Goal: Task Accomplishment & Management: Complete application form

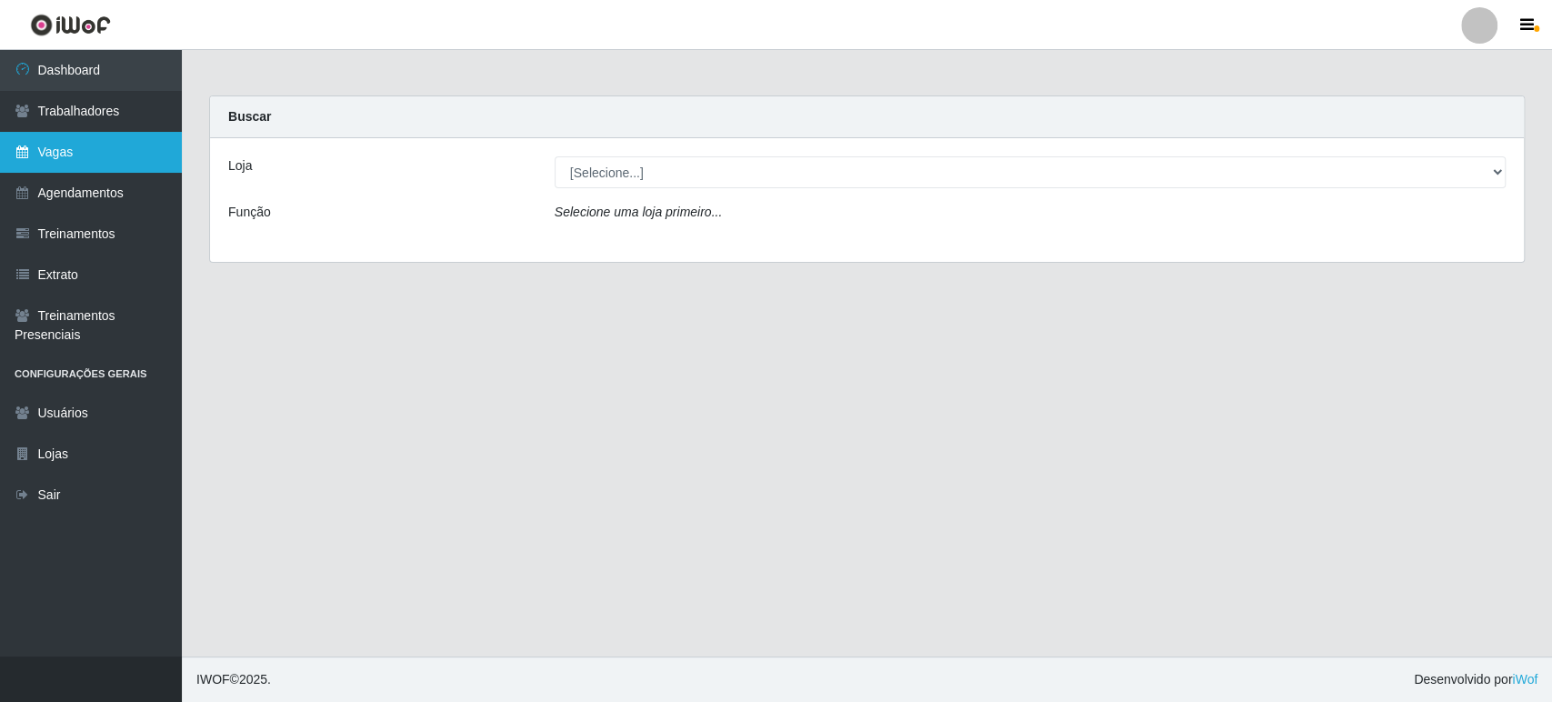
click at [90, 158] on link "Vagas" at bounding box center [91, 152] width 182 height 41
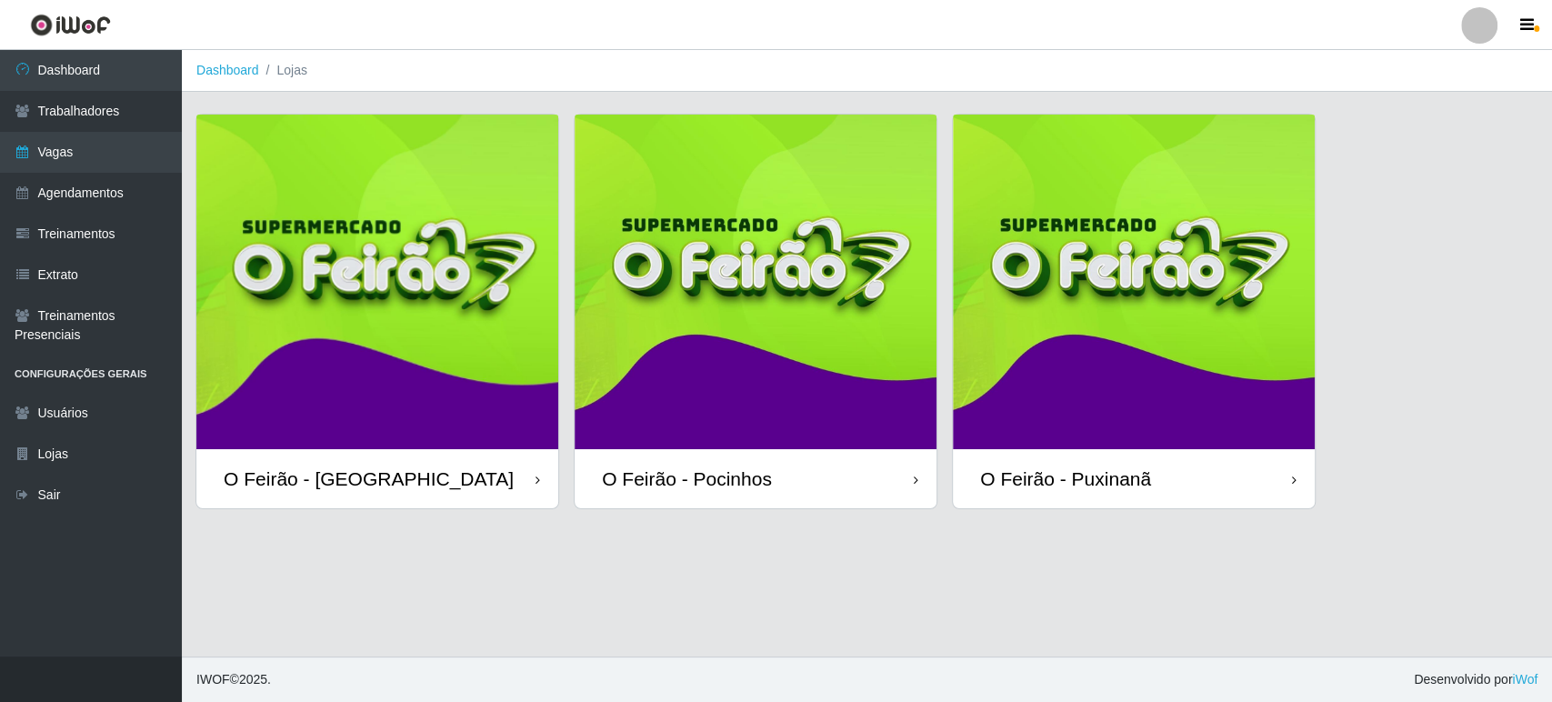
click at [370, 348] on img at bounding box center [377, 282] width 362 height 335
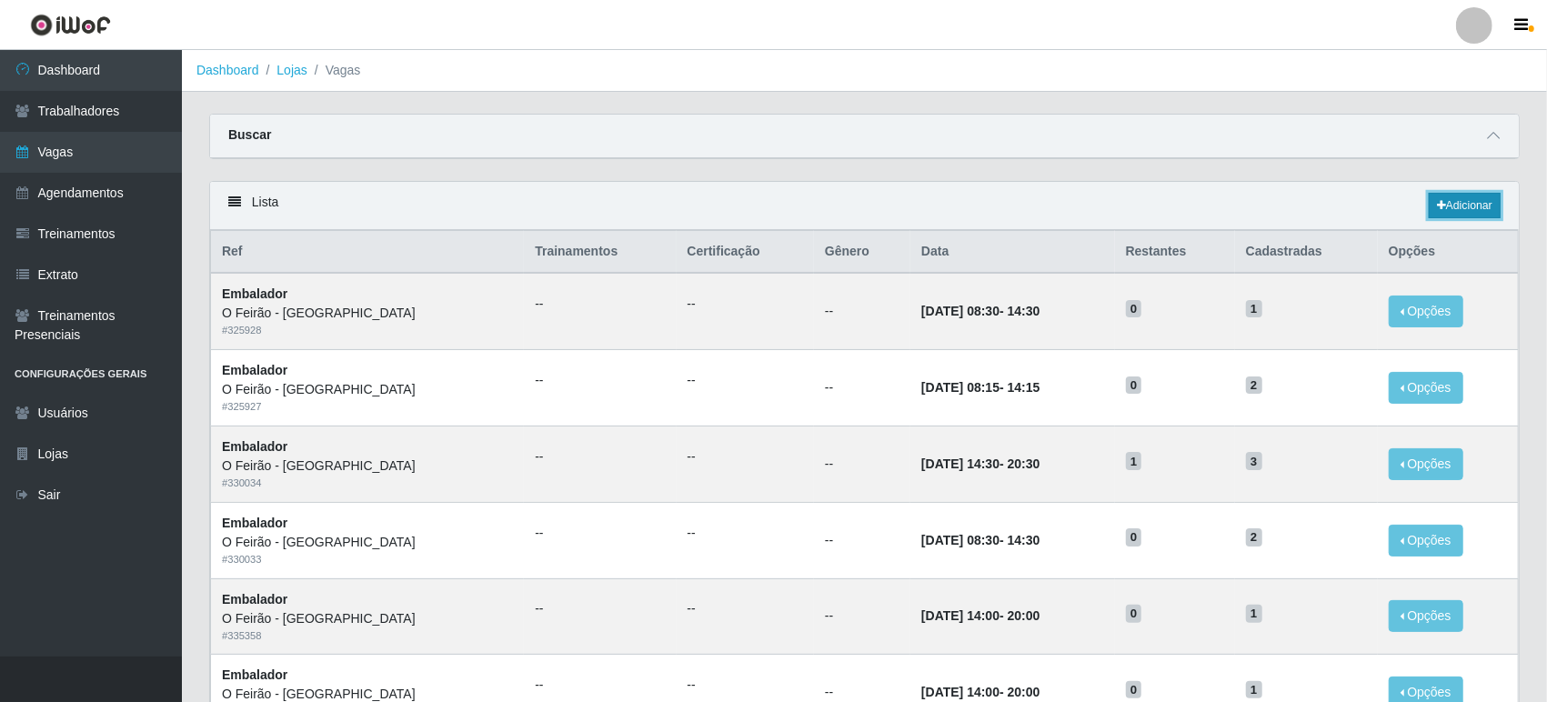
click at [1470, 204] on link "Adicionar" at bounding box center [1465, 205] width 72 height 25
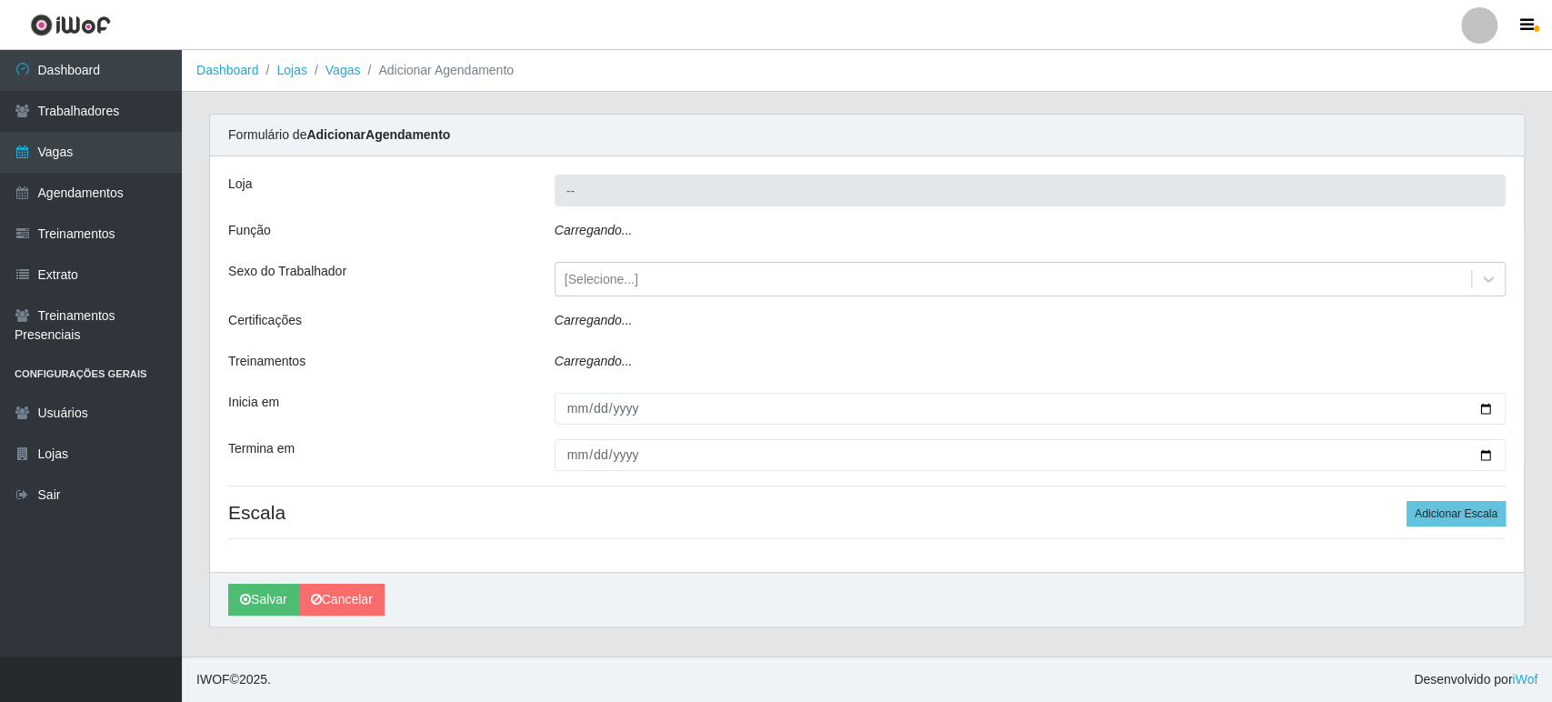
type input "O Feirão - [GEOGRAPHIC_DATA]"
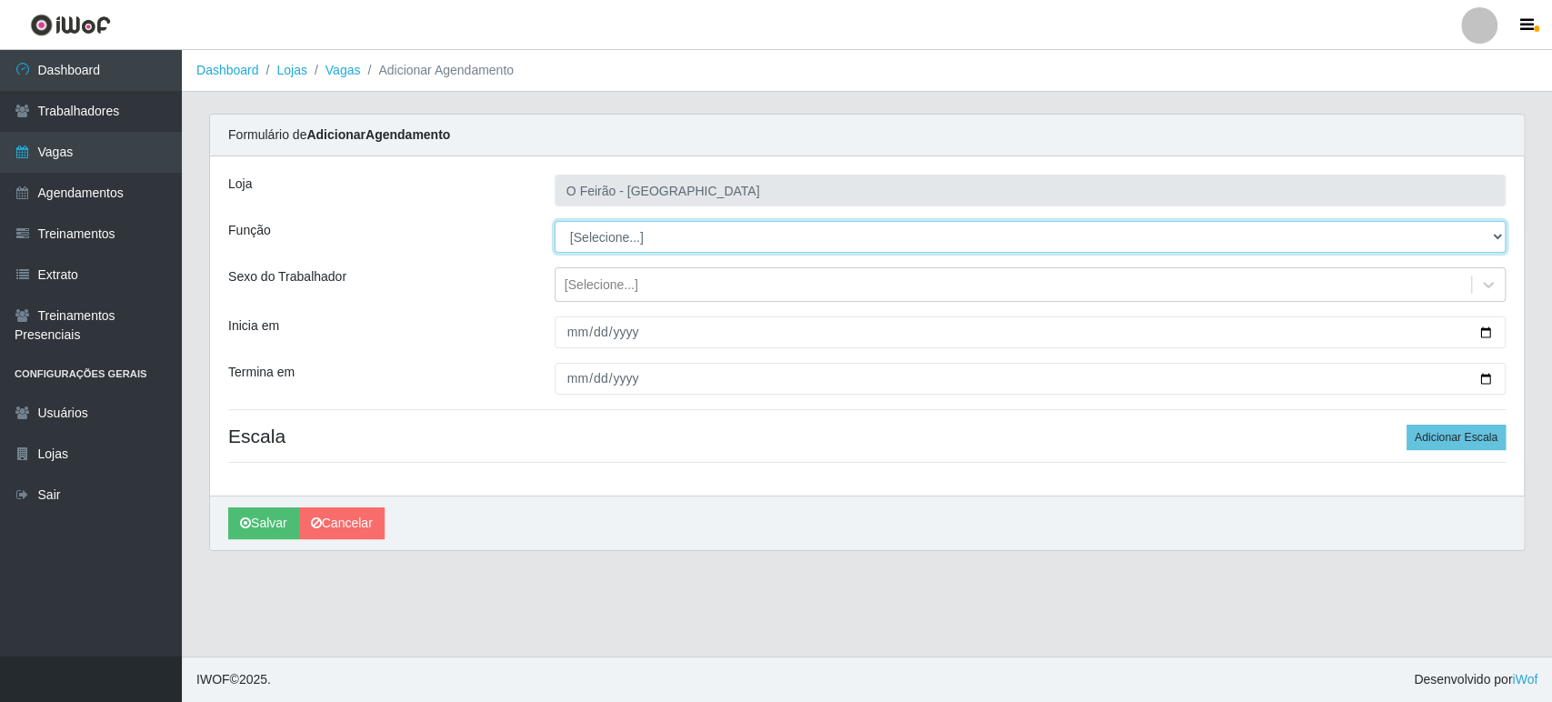
drag, startPoint x: 768, startPoint y: 233, endPoint x: 764, endPoint y: 242, distance: 10.2
click at [768, 233] on select "[Selecione...] ASG ASG + ASG ++ Embalador Embalador + Embalador ++ Operador de …" at bounding box center [1030, 237] width 951 height 32
select select "1"
click at [555, 221] on select "[Selecione...] ASG ASG + ASG ++ Embalador Embalador + Embalador ++ Operador de …" at bounding box center [1030, 237] width 951 height 32
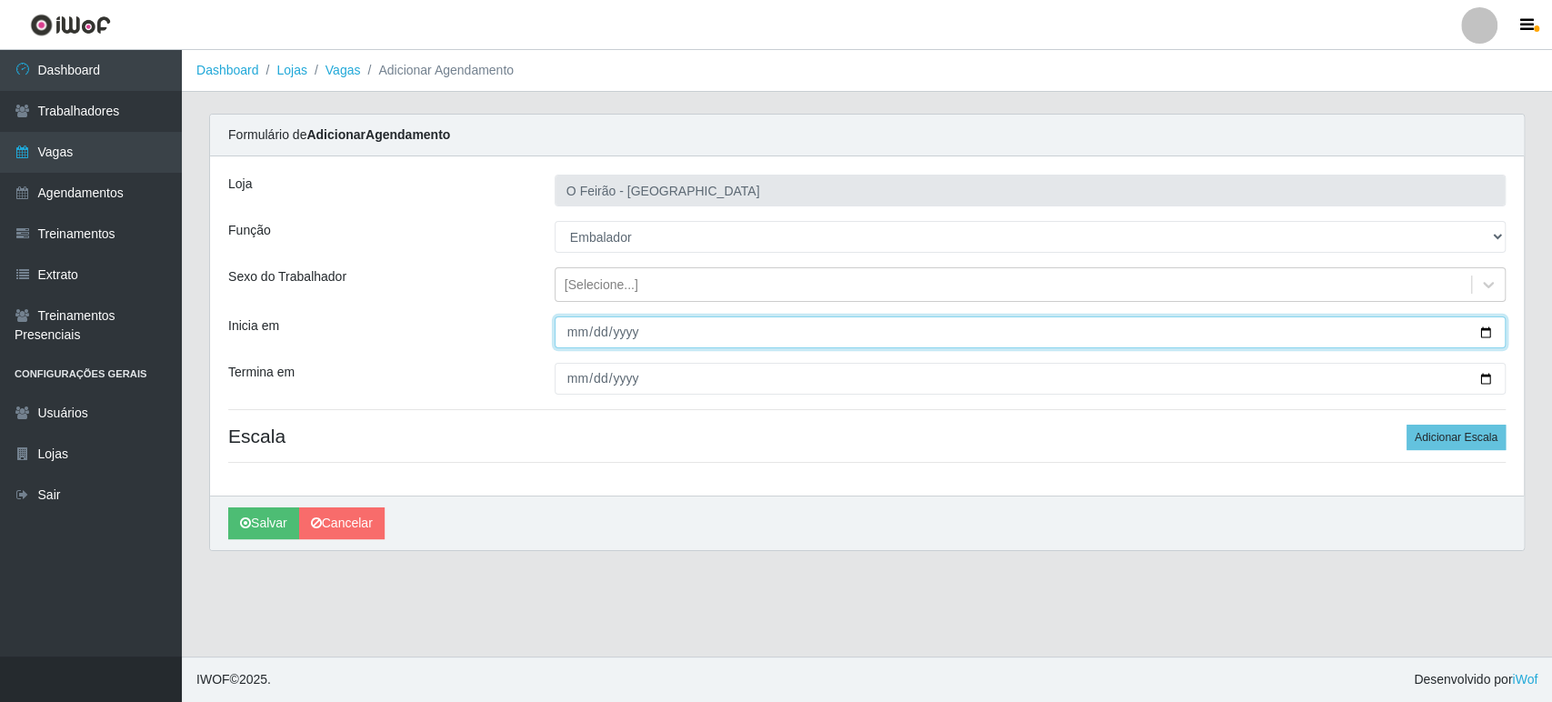
click at [1485, 335] on input "Inicia em" at bounding box center [1030, 332] width 951 height 32
type input "[DATE]"
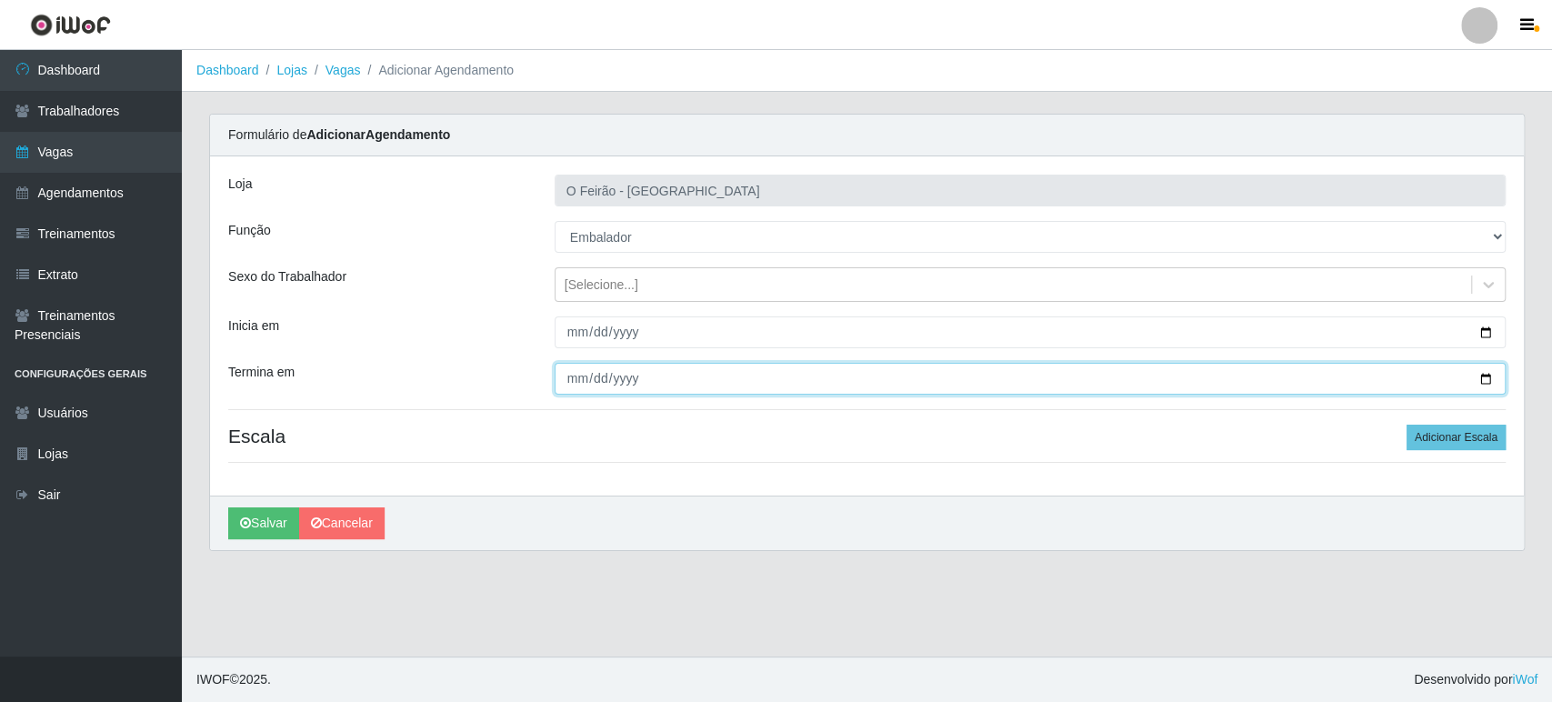
click at [1484, 382] on input "Termina em" at bounding box center [1030, 379] width 951 height 32
type input "[DATE]"
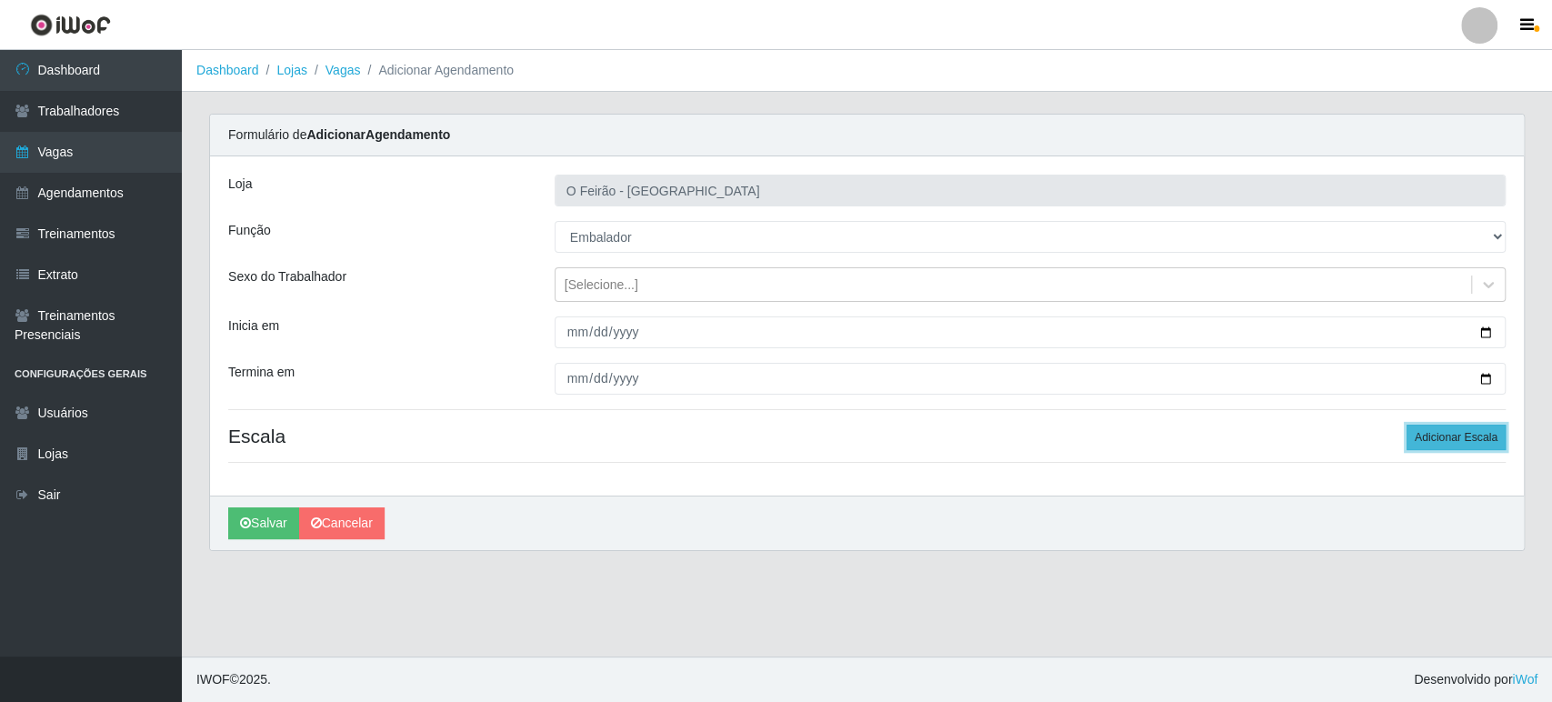
click at [1475, 447] on button "Adicionar Escala" at bounding box center [1456, 437] width 99 height 25
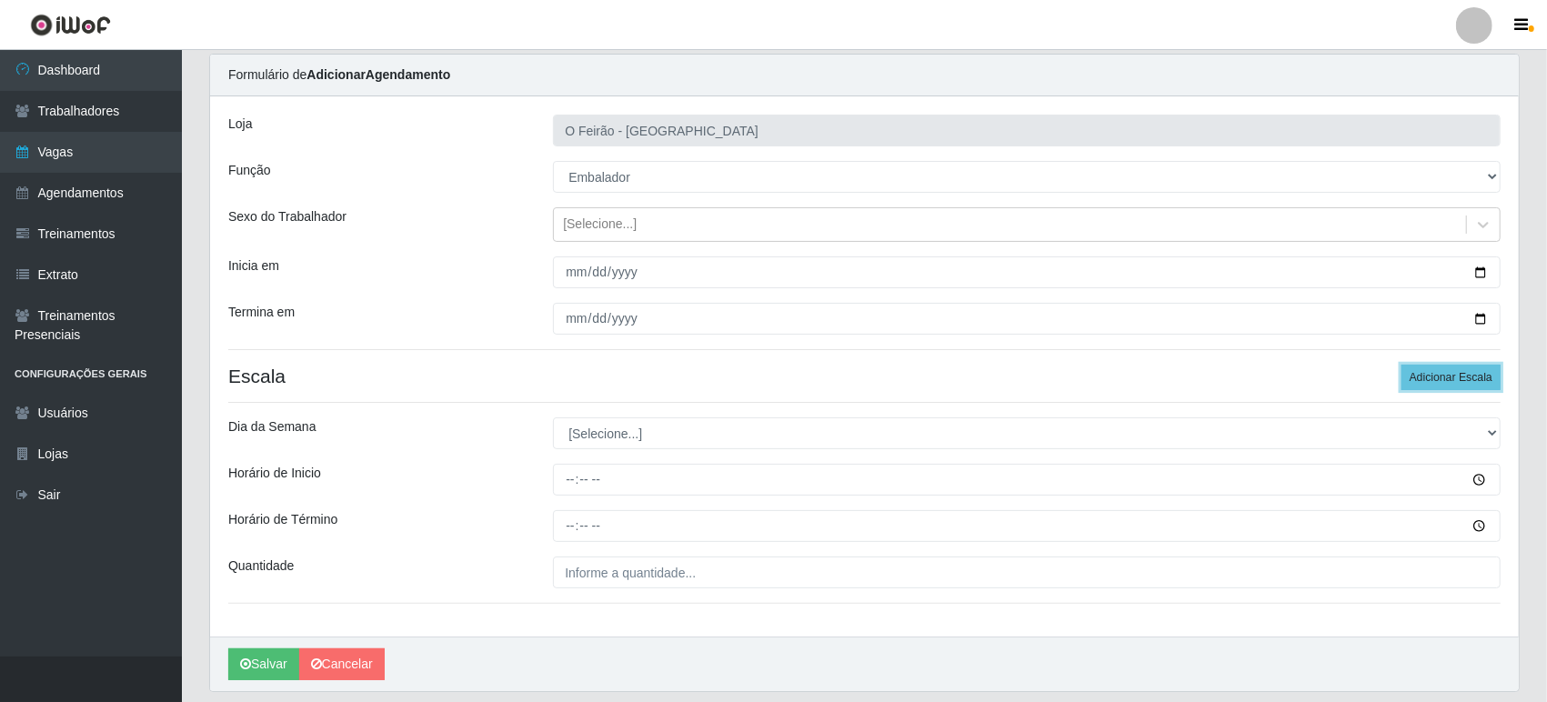
scroll to position [116, 0]
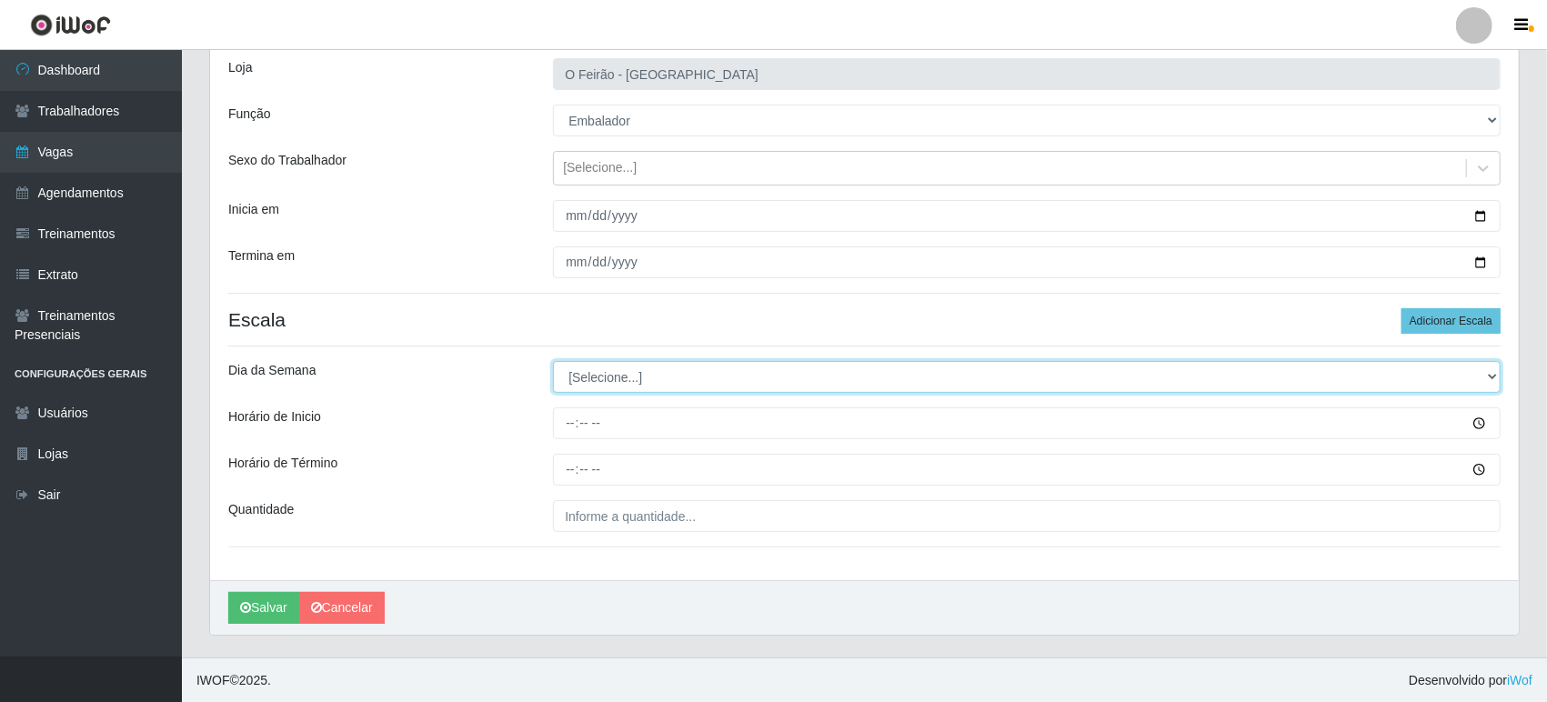
click at [652, 385] on select "[Selecione...] Segunda Terça Quarta Quinta Sexta Sábado Domingo" at bounding box center [1027, 377] width 948 height 32
click at [617, 376] on select "[Selecione...] Segunda Terça Quarta Quinta Sexta Sábado Domingo" at bounding box center [1027, 377] width 948 height 32
click at [553, 361] on select "[Selecione...] Segunda Terça Quarta Quinta Sexta Sábado Domingo" at bounding box center [1027, 377] width 948 height 32
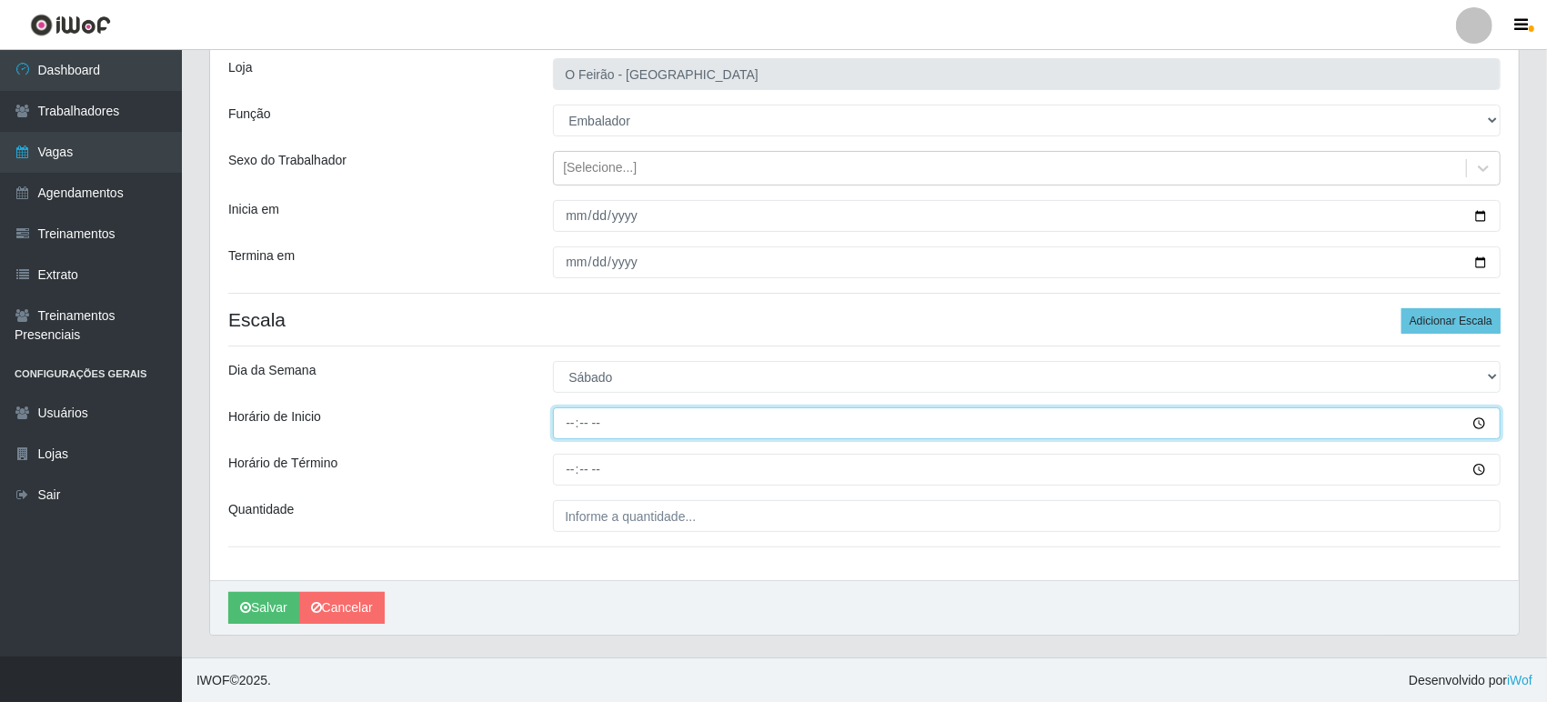
click at [599, 429] on input "Horário de Inicio" at bounding box center [1027, 423] width 948 height 32
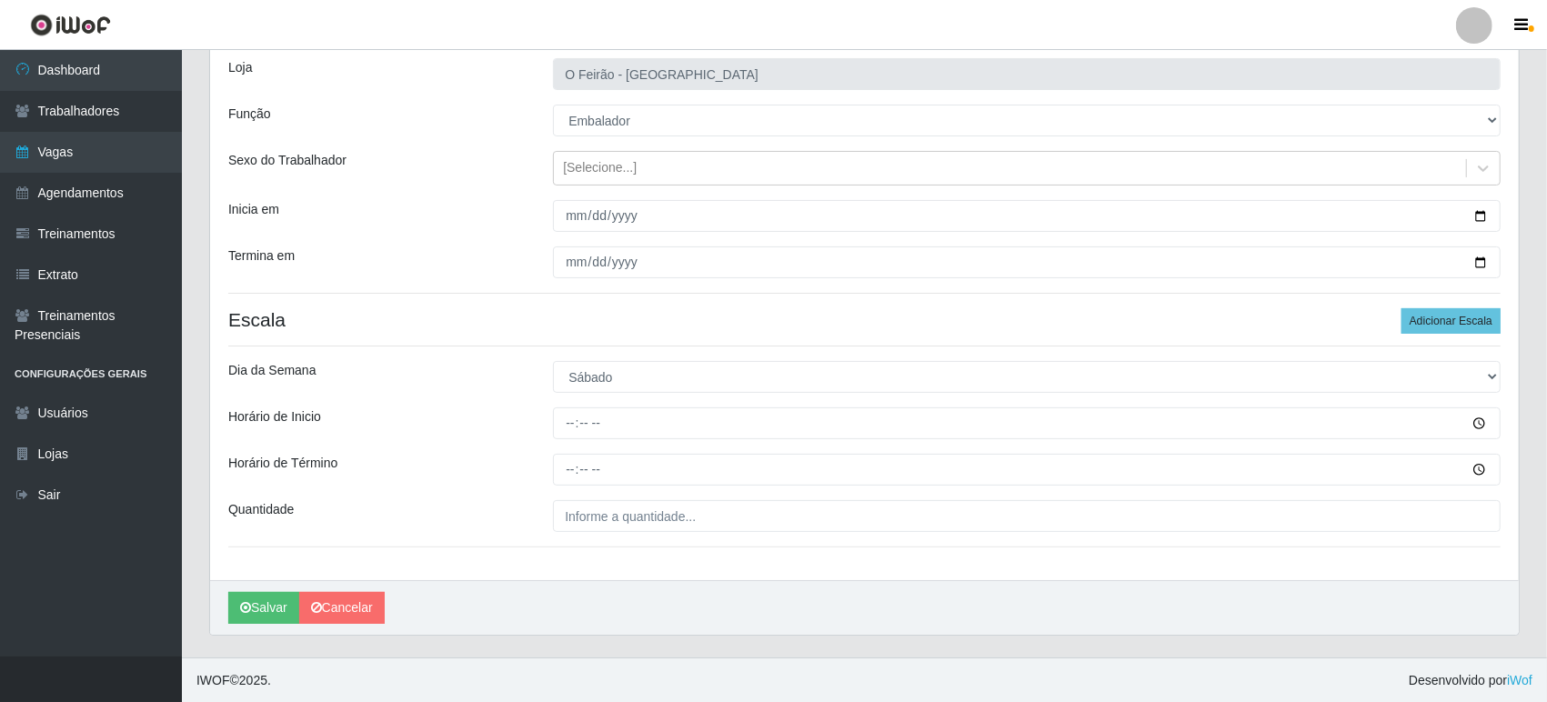
click at [637, 357] on div "Loja O Feirão - [GEOGRAPHIC_DATA] Função [Selecione...] ASG ASG + ASG ++ Embala…" at bounding box center [864, 310] width 1309 height 540
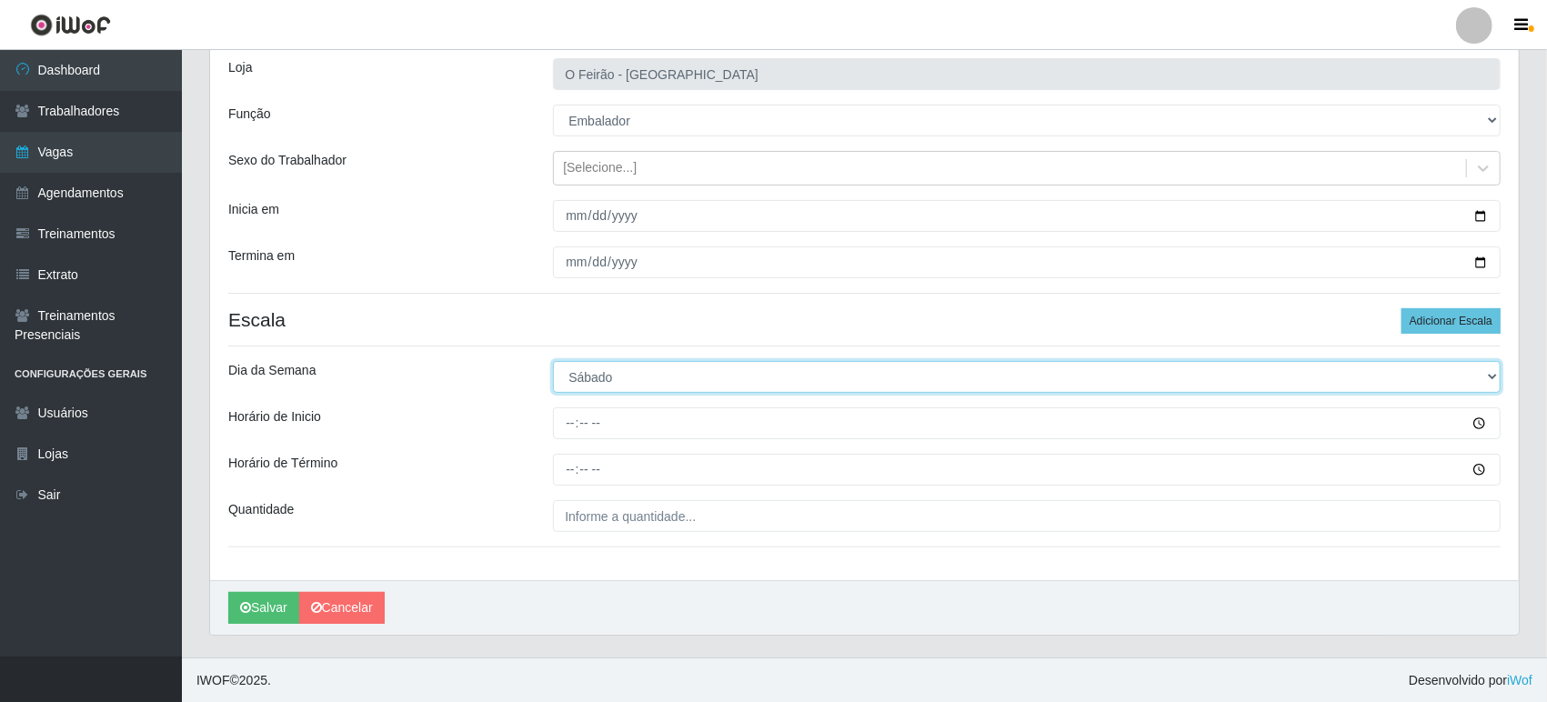
drag, startPoint x: 627, startPoint y: 368, endPoint x: 627, endPoint y: 383, distance: 14.6
click at [627, 368] on select "[Selecione...] Segunda Terça Quarta Quinta Sexta Sábado Domingo" at bounding box center [1027, 377] width 948 height 32
select select "5"
click at [553, 361] on select "[Selecione...] Segunda Terça Quarta Quinta Sexta Sábado Domingo" at bounding box center [1027, 377] width 948 height 32
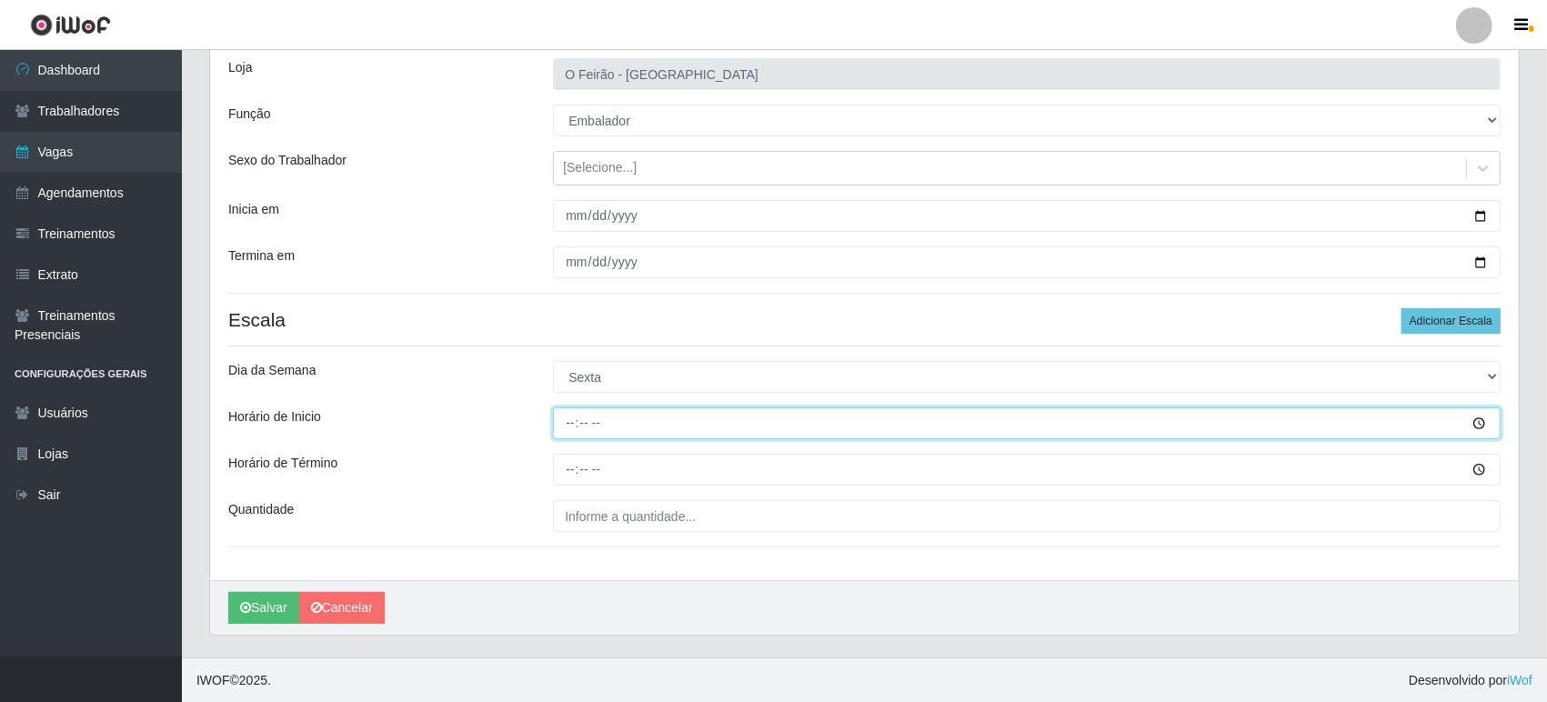
click at [645, 426] on input "Horário de Inicio" at bounding box center [1027, 423] width 948 height 32
type input "07:30"
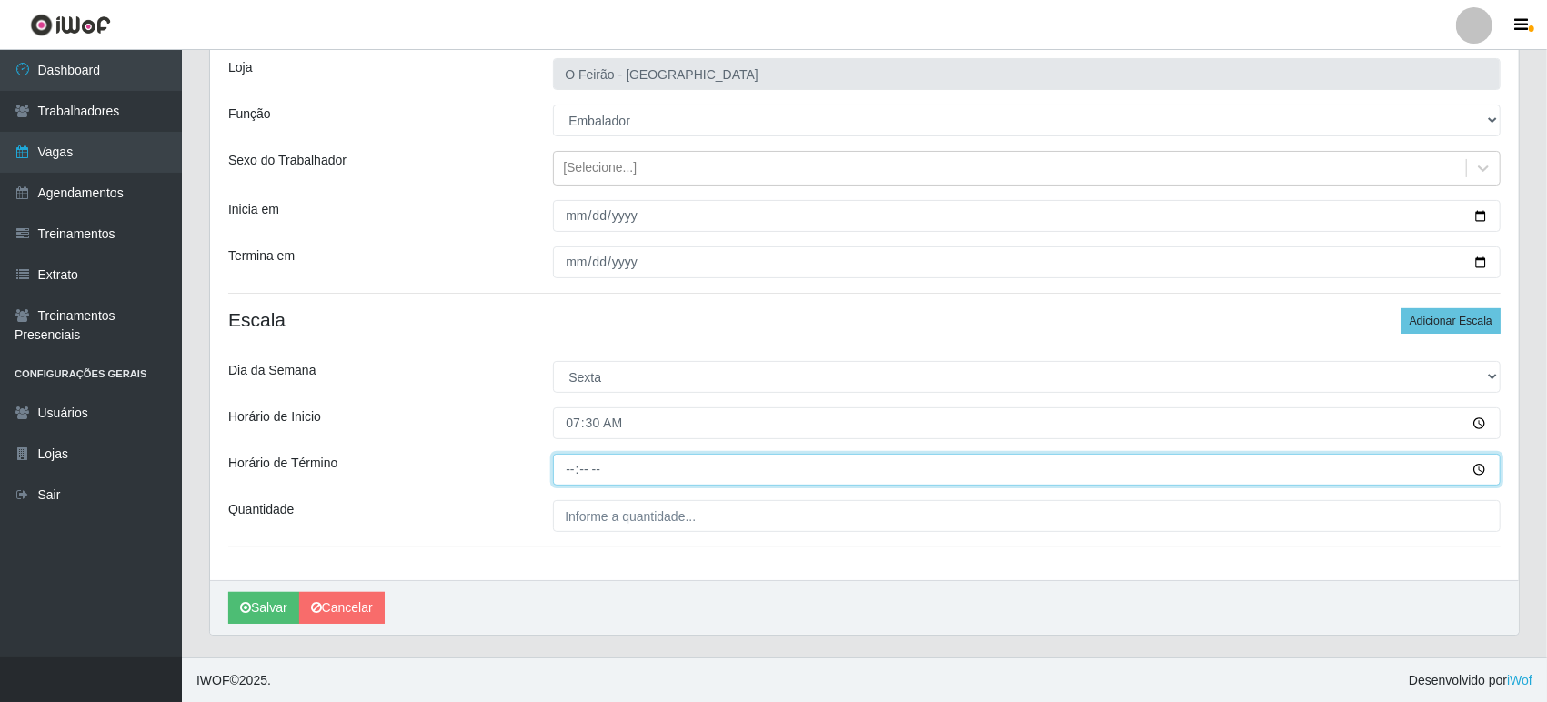
click at [613, 471] on input "Horário de Término" at bounding box center [1027, 470] width 948 height 32
type input "13:30"
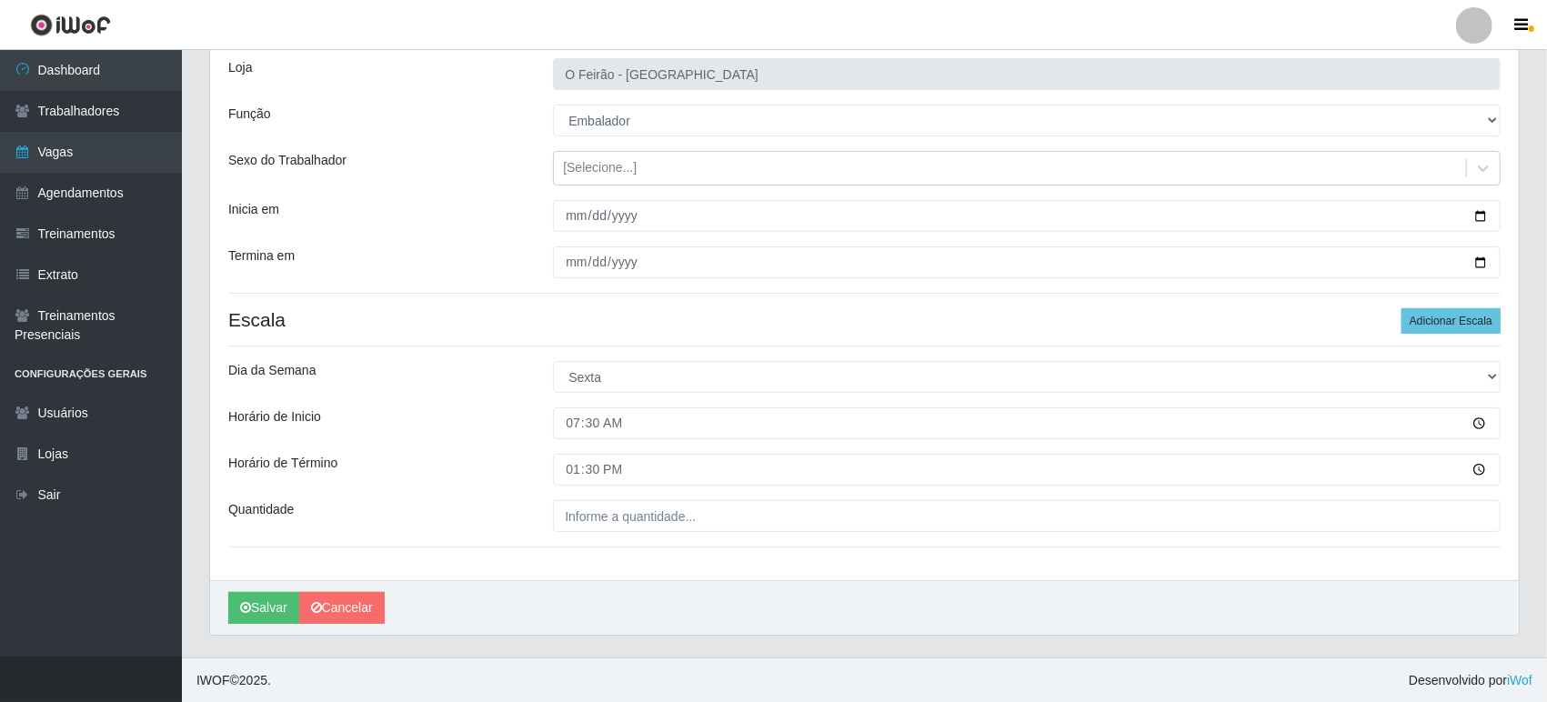
click at [605, 498] on div "Loja O Feirão - [GEOGRAPHIC_DATA] Função [Selecione...] ASG ASG + ASG ++ Embala…" at bounding box center [864, 310] width 1309 height 540
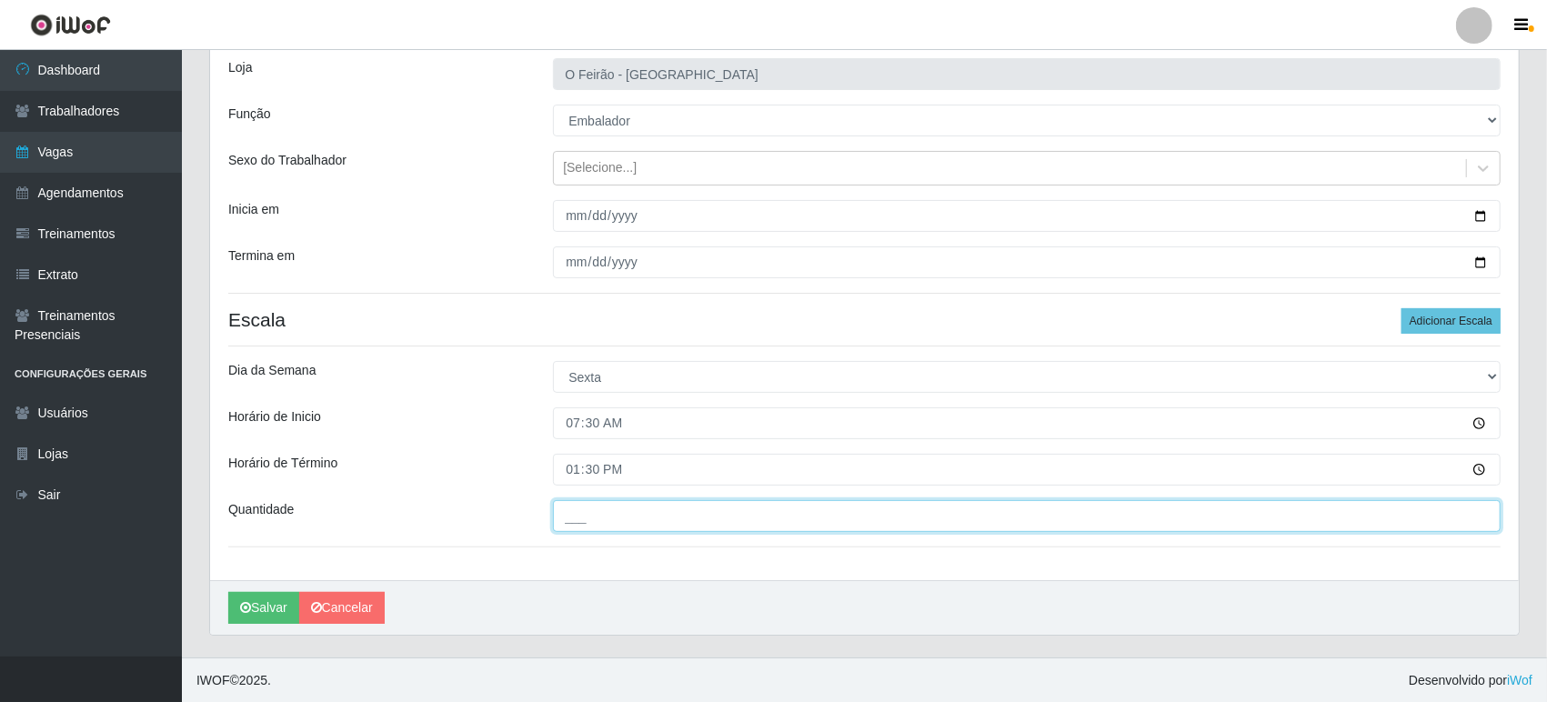
click at [602, 504] on input "___" at bounding box center [1027, 516] width 948 height 32
type input "1__"
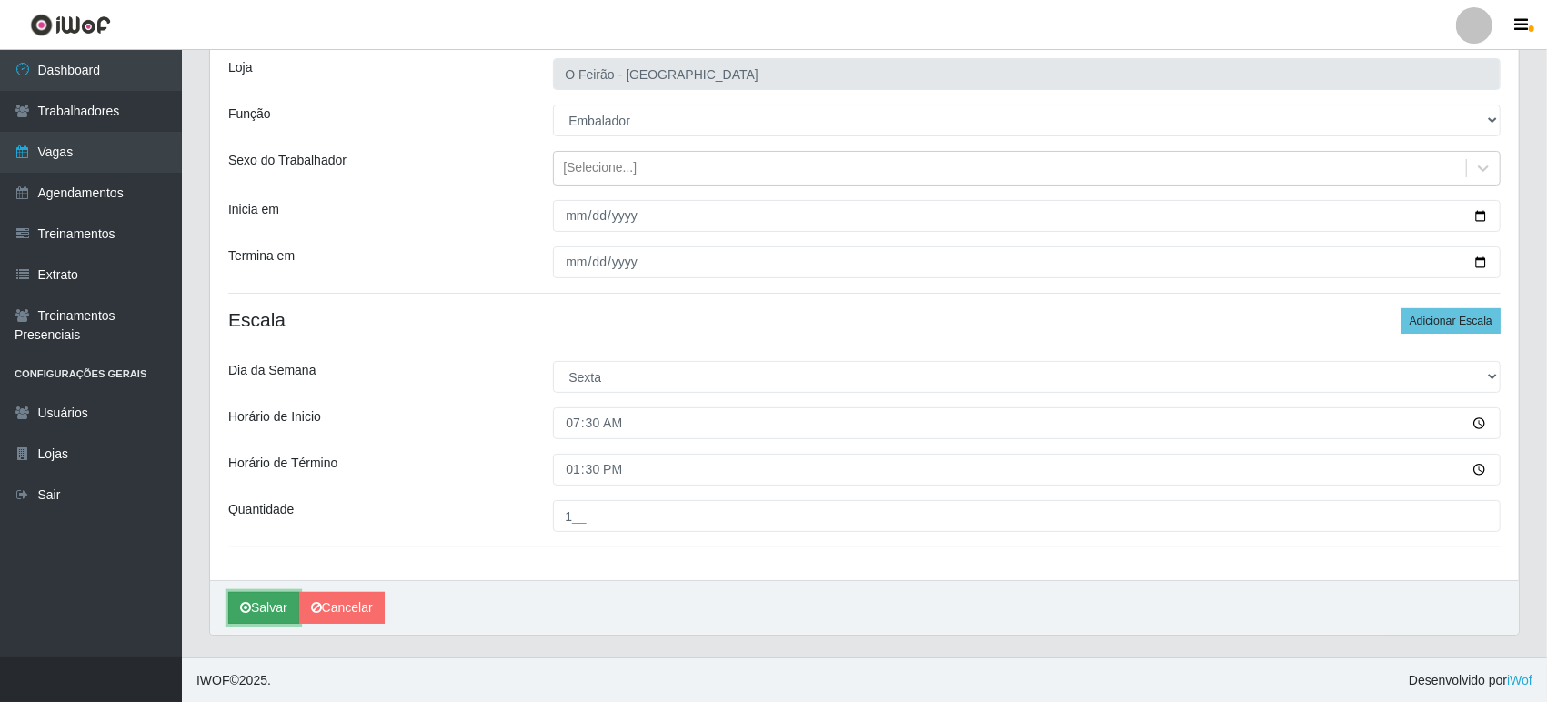
click at [253, 611] on button "Salvar" at bounding box center [263, 608] width 71 height 32
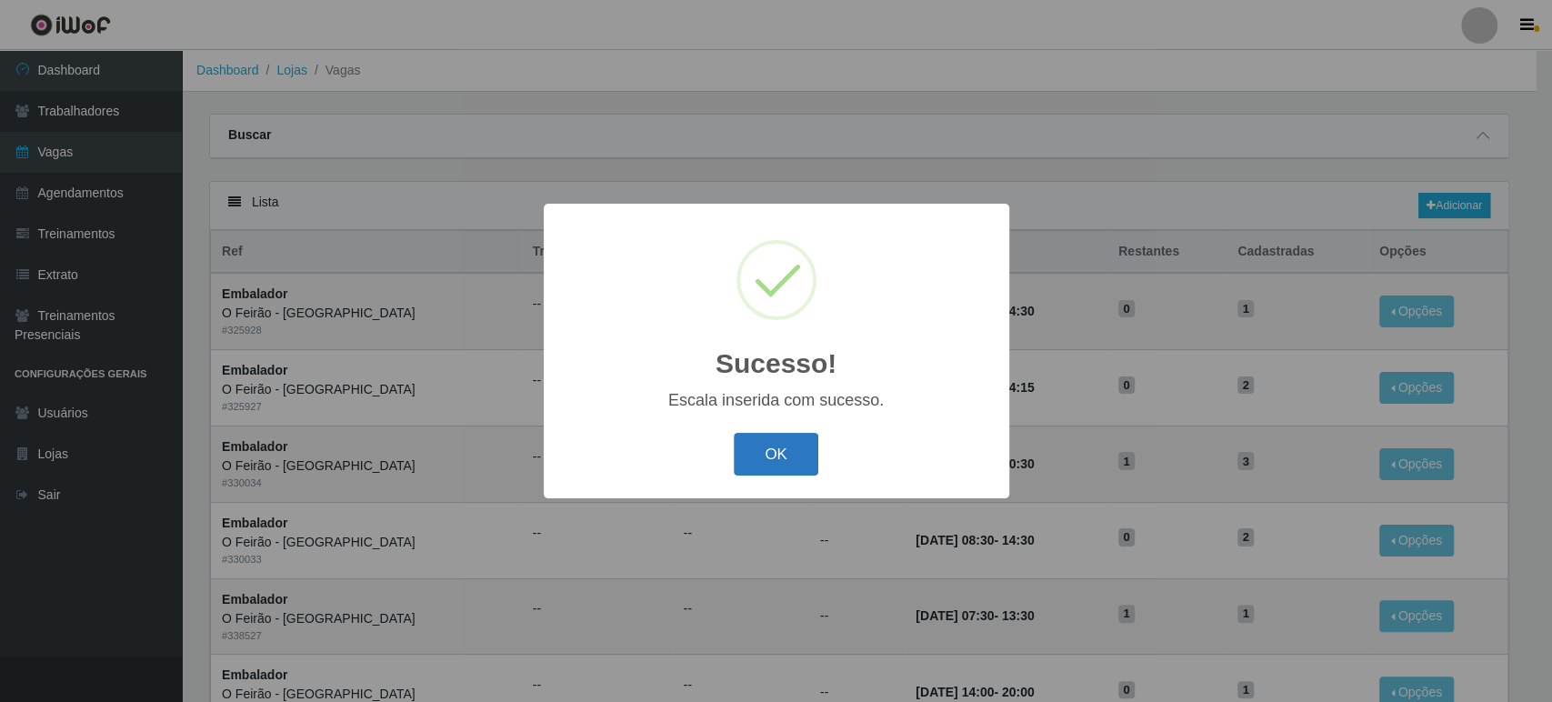
click at [787, 452] on button "OK" at bounding box center [776, 454] width 85 height 43
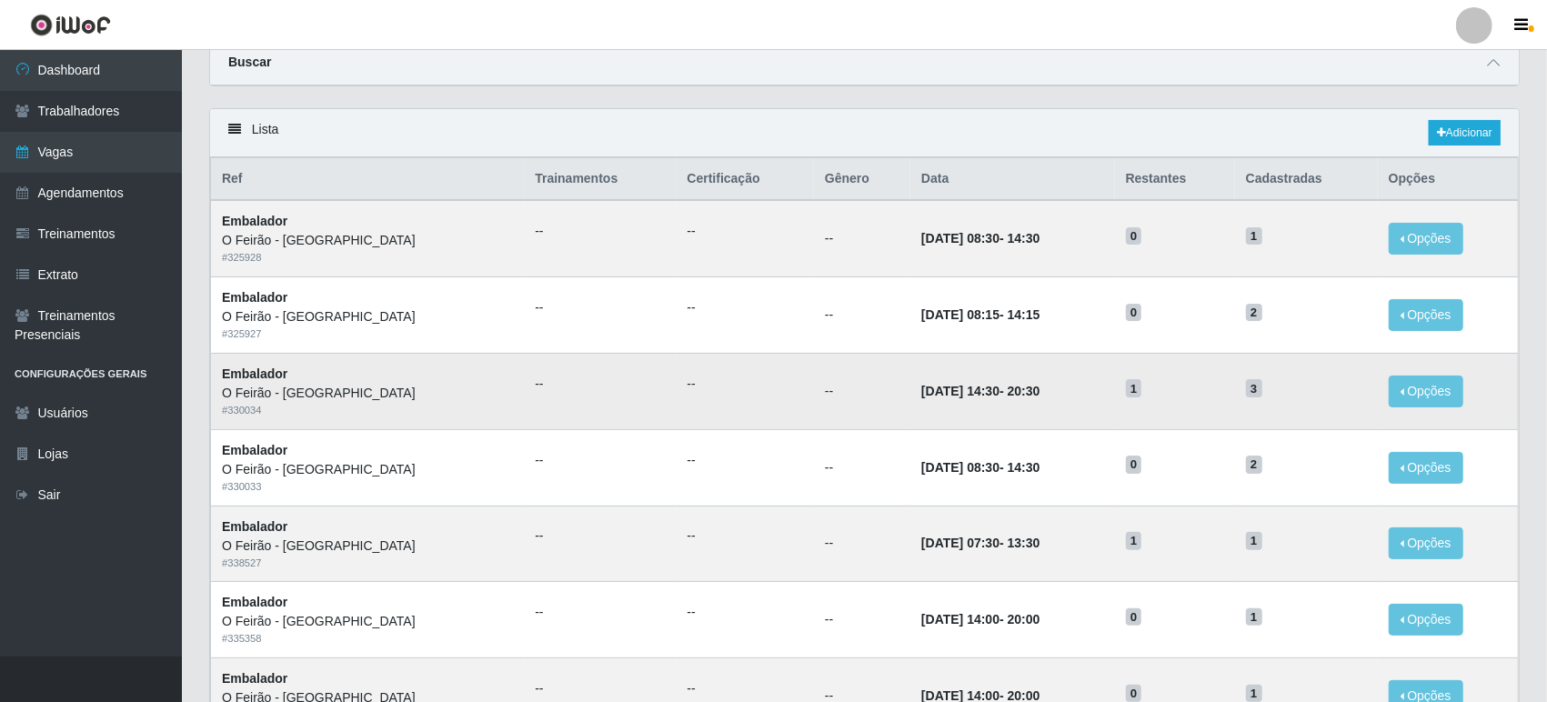
scroll to position [101, 0]
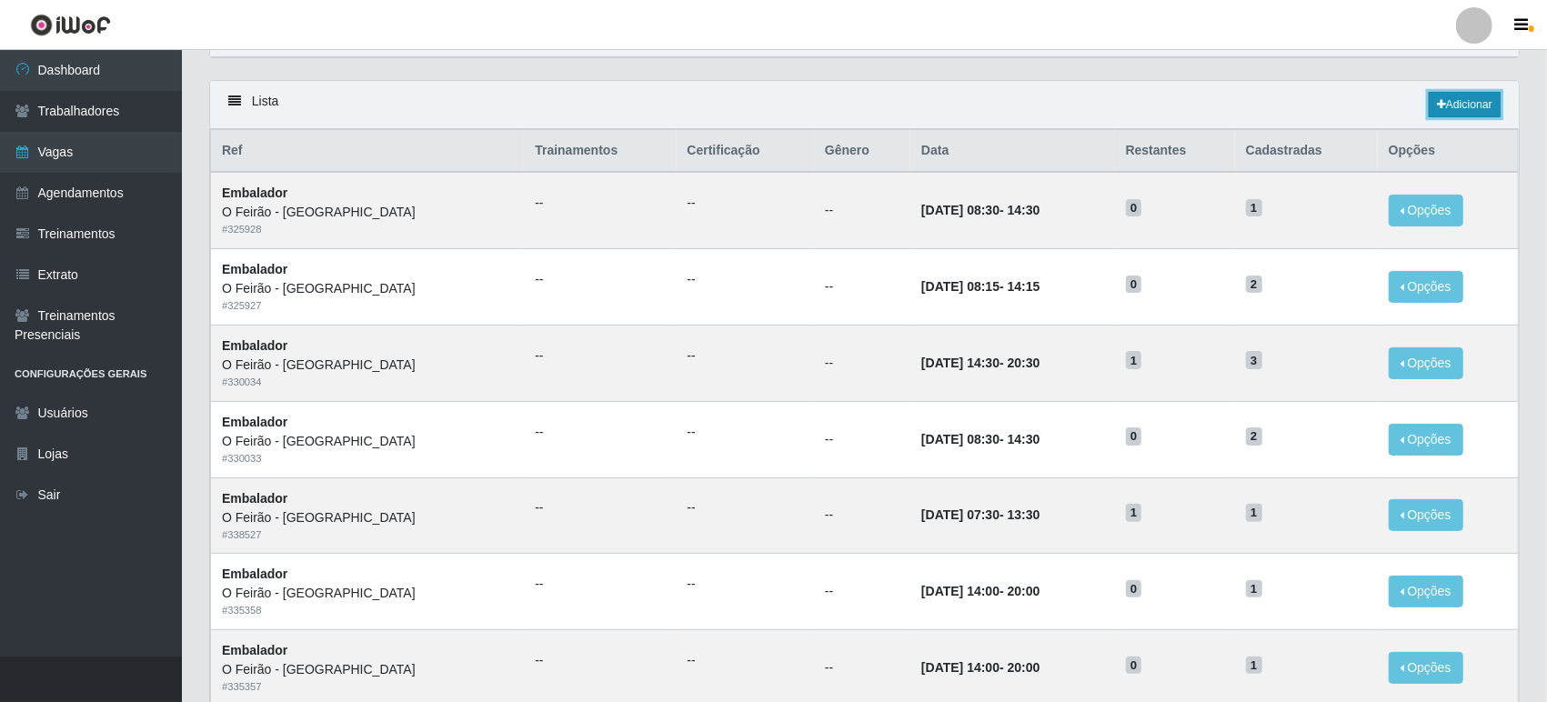
click at [1464, 105] on link "Adicionar" at bounding box center [1465, 104] width 72 height 25
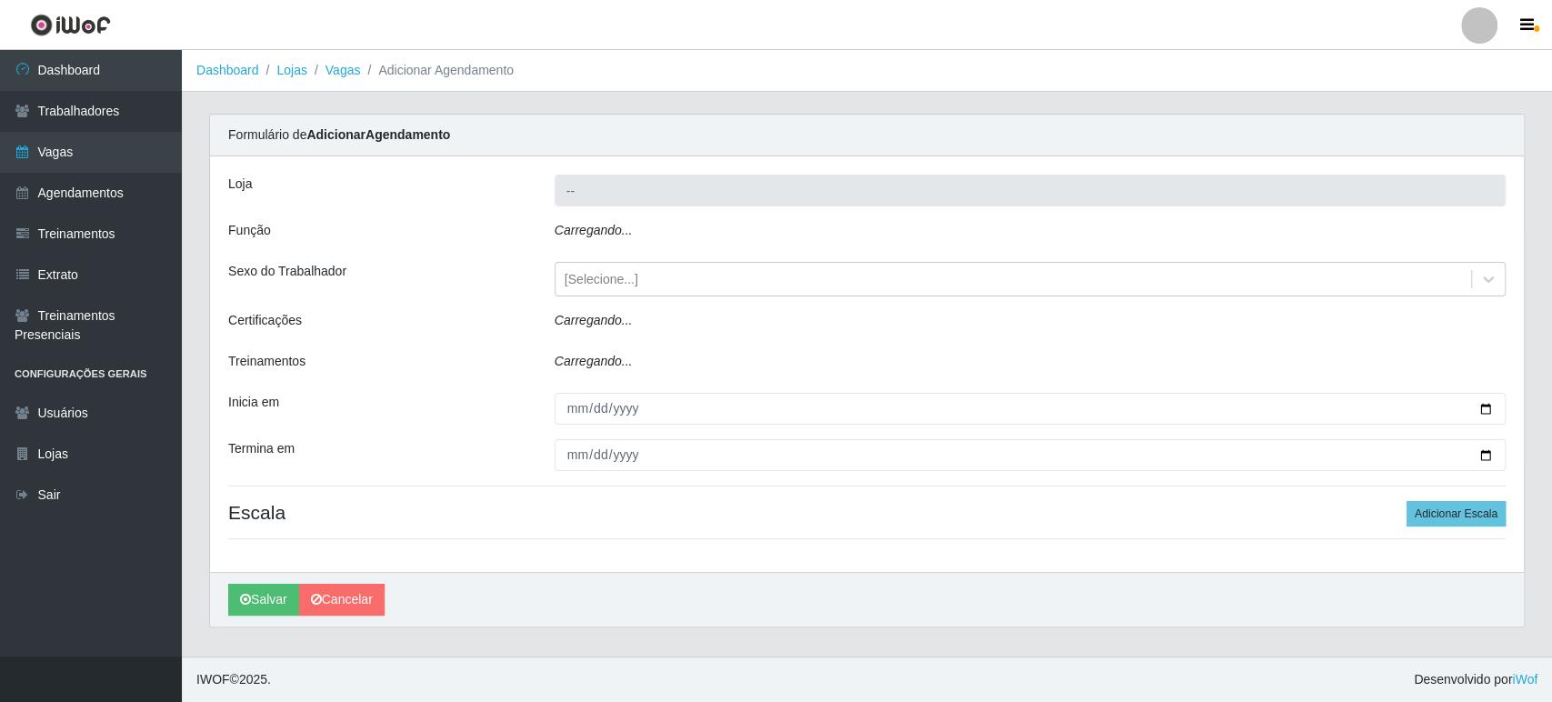
type input "O Feirão - [GEOGRAPHIC_DATA]"
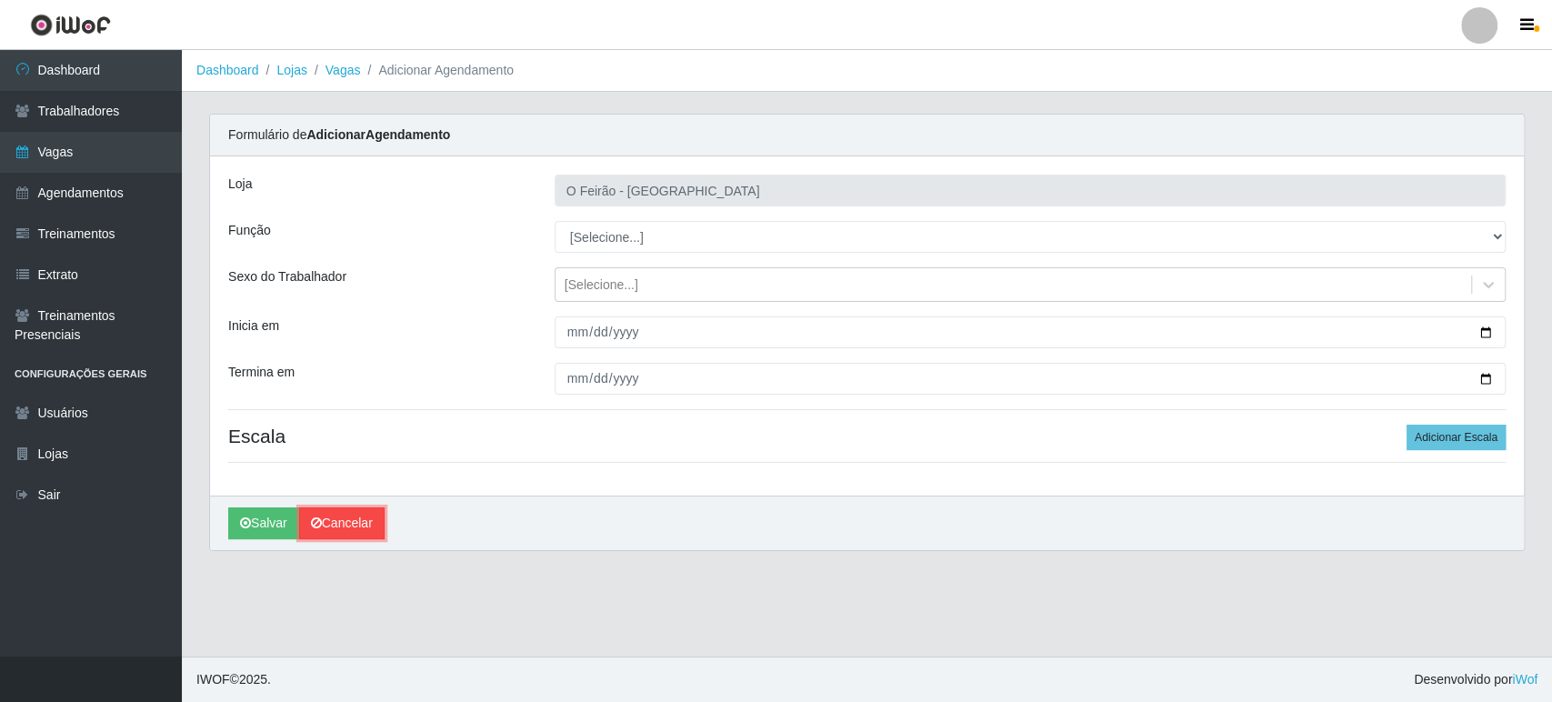
click at [318, 522] on icon at bounding box center [316, 523] width 11 height 13
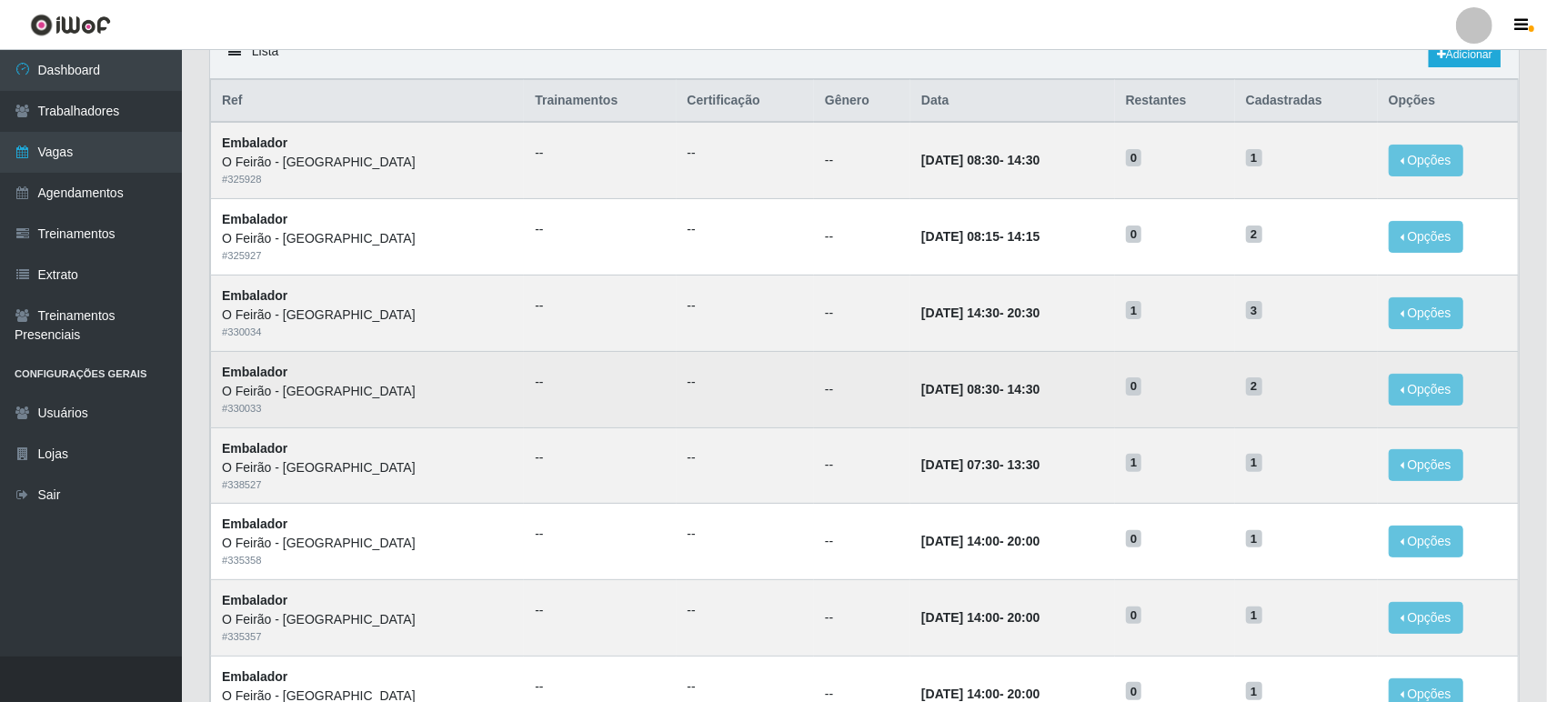
scroll to position [202, 0]
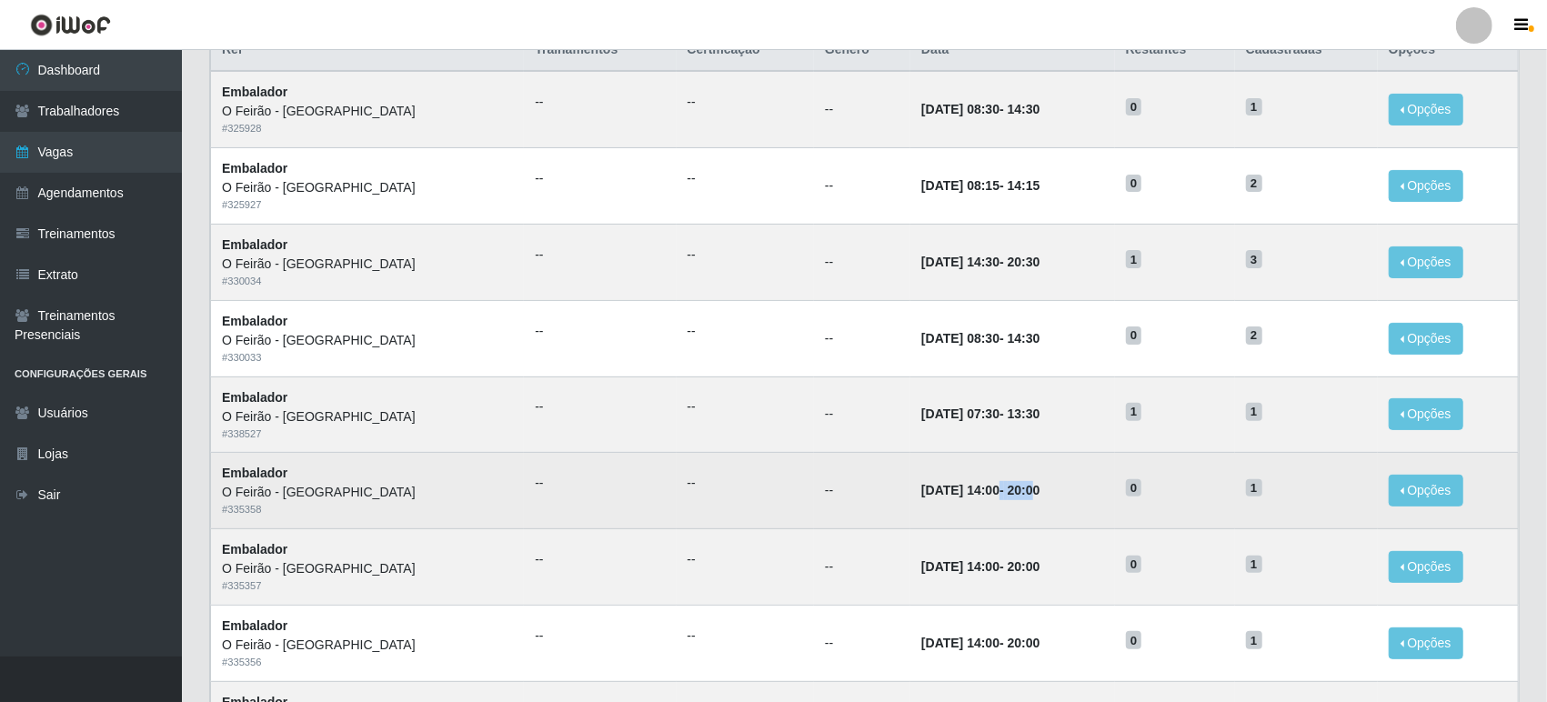
drag, startPoint x: 922, startPoint y: 491, endPoint x: 996, endPoint y: 493, distance: 73.7
click at [996, 493] on strong "[DATE] 14:00 - 20:00" at bounding box center [980, 490] width 118 height 15
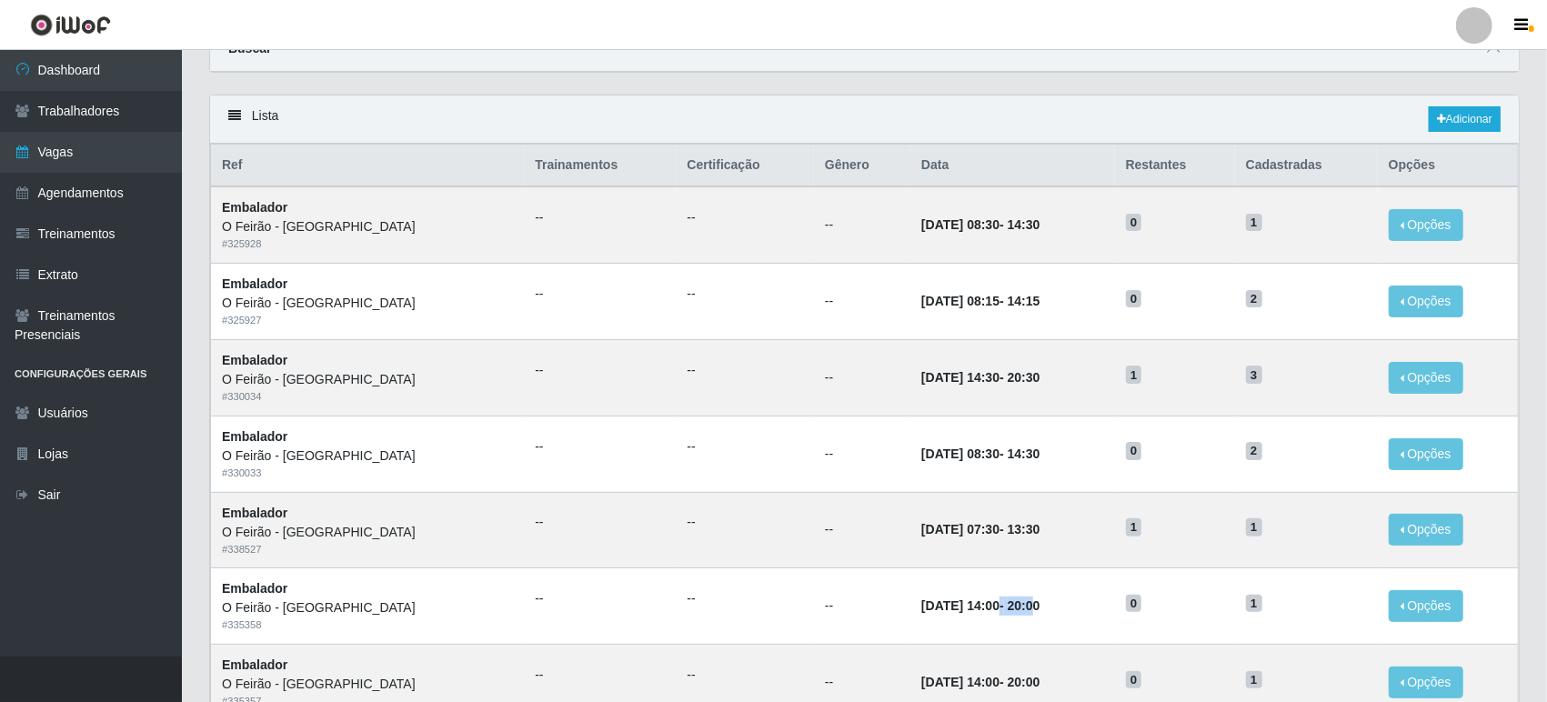
scroll to position [0, 0]
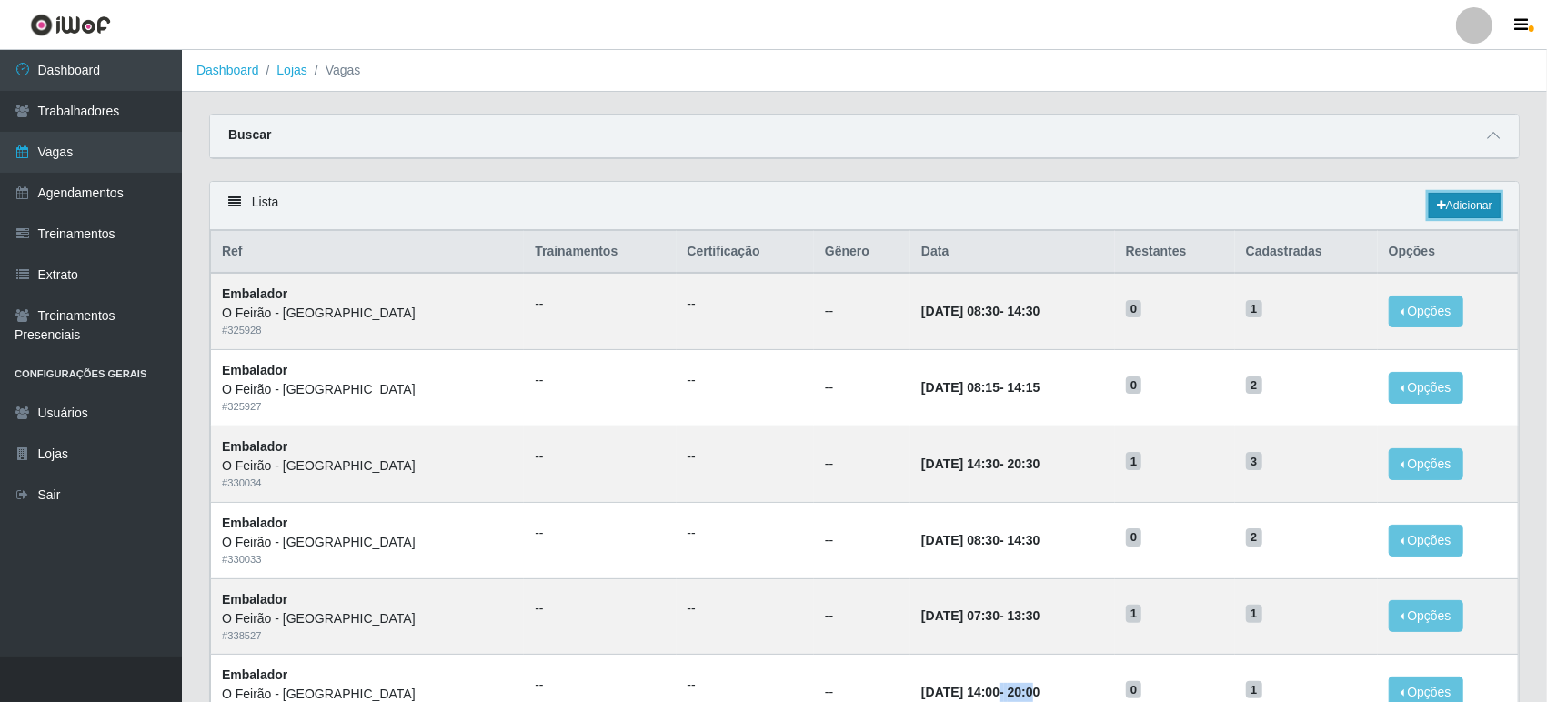
click at [1461, 199] on link "Adicionar" at bounding box center [1465, 205] width 72 height 25
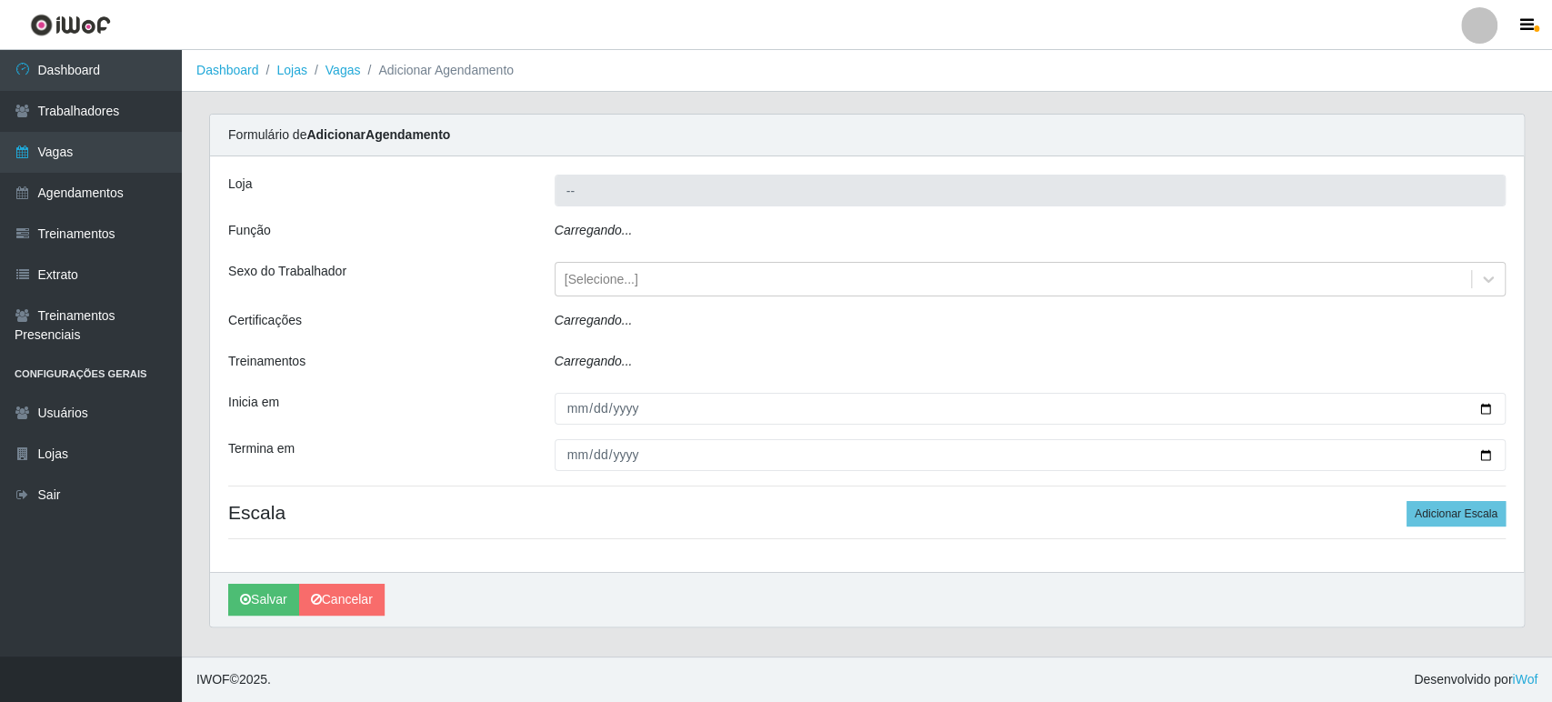
type input "O Feirão - [GEOGRAPHIC_DATA]"
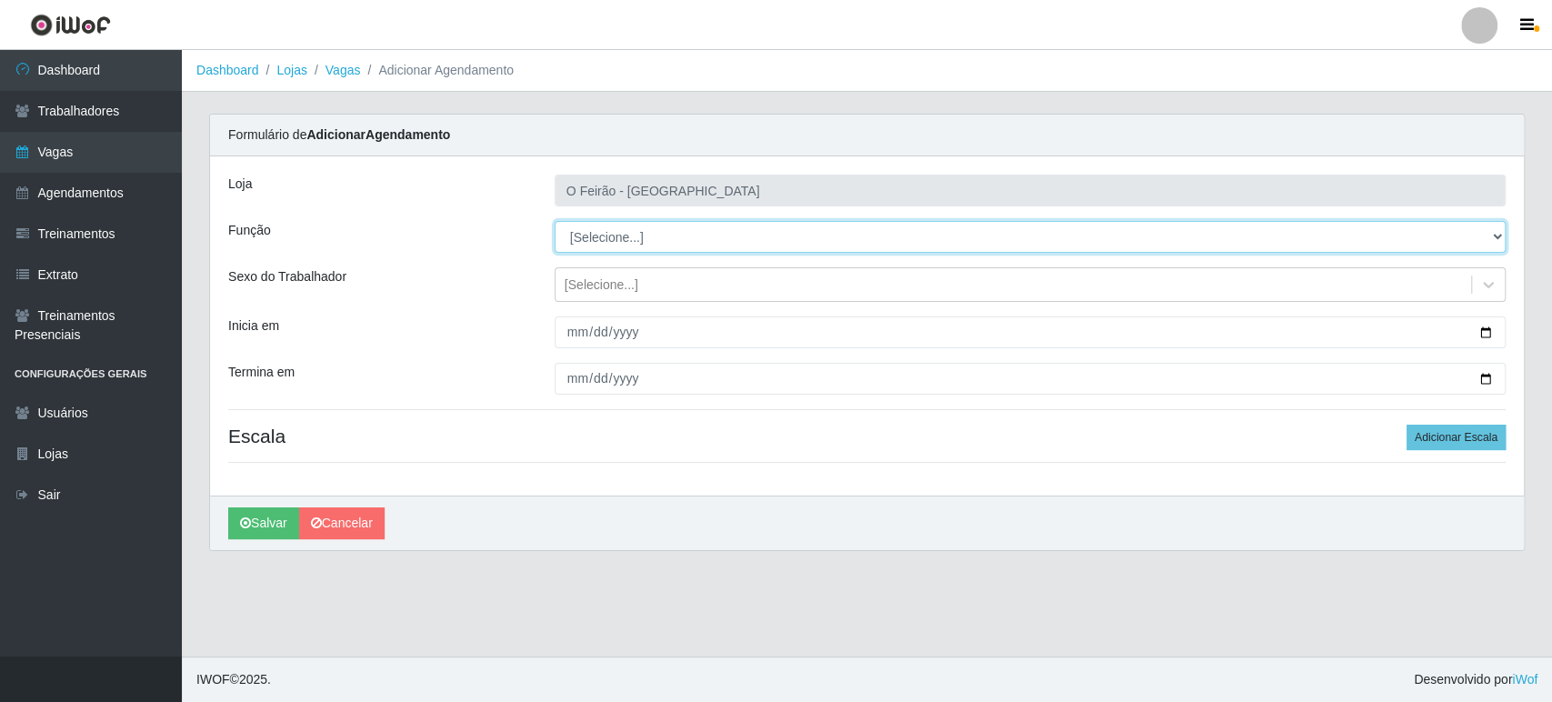
click at [663, 239] on select "[Selecione...] ASG ASG + ASG ++ Embalador Embalador + Embalador ++ Operador de …" at bounding box center [1030, 237] width 951 height 32
select select "1"
click at [555, 221] on select "[Selecione...] ASG ASG + ASG ++ Embalador Embalador + Embalador ++ Operador de …" at bounding box center [1030, 237] width 951 height 32
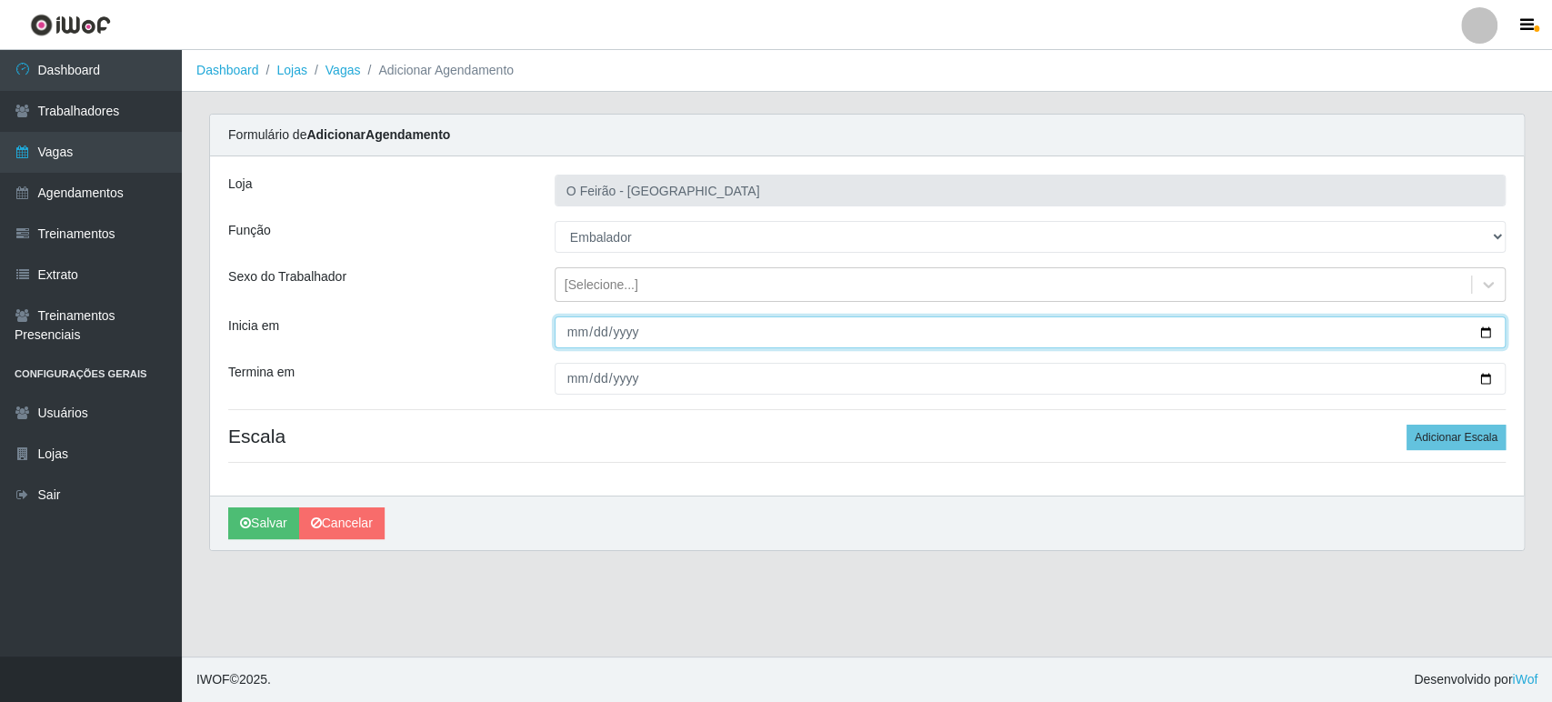
click at [1483, 336] on input "Inicia em" at bounding box center [1030, 332] width 951 height 32
type input "[DATE]"
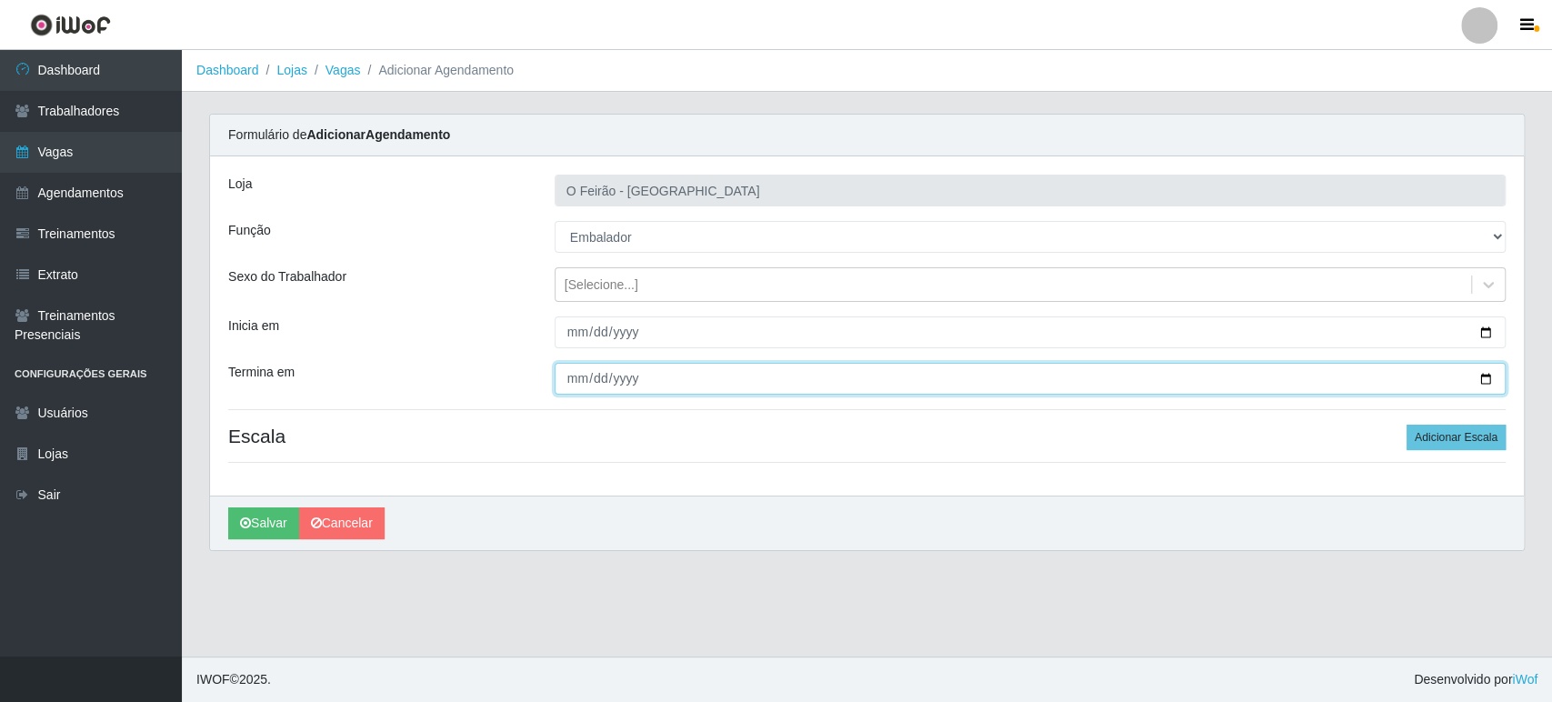
click at [1483, 379] on input "Termina em" at bounding box center [1030, 379] width 951 height 32
type input "[DATE]"
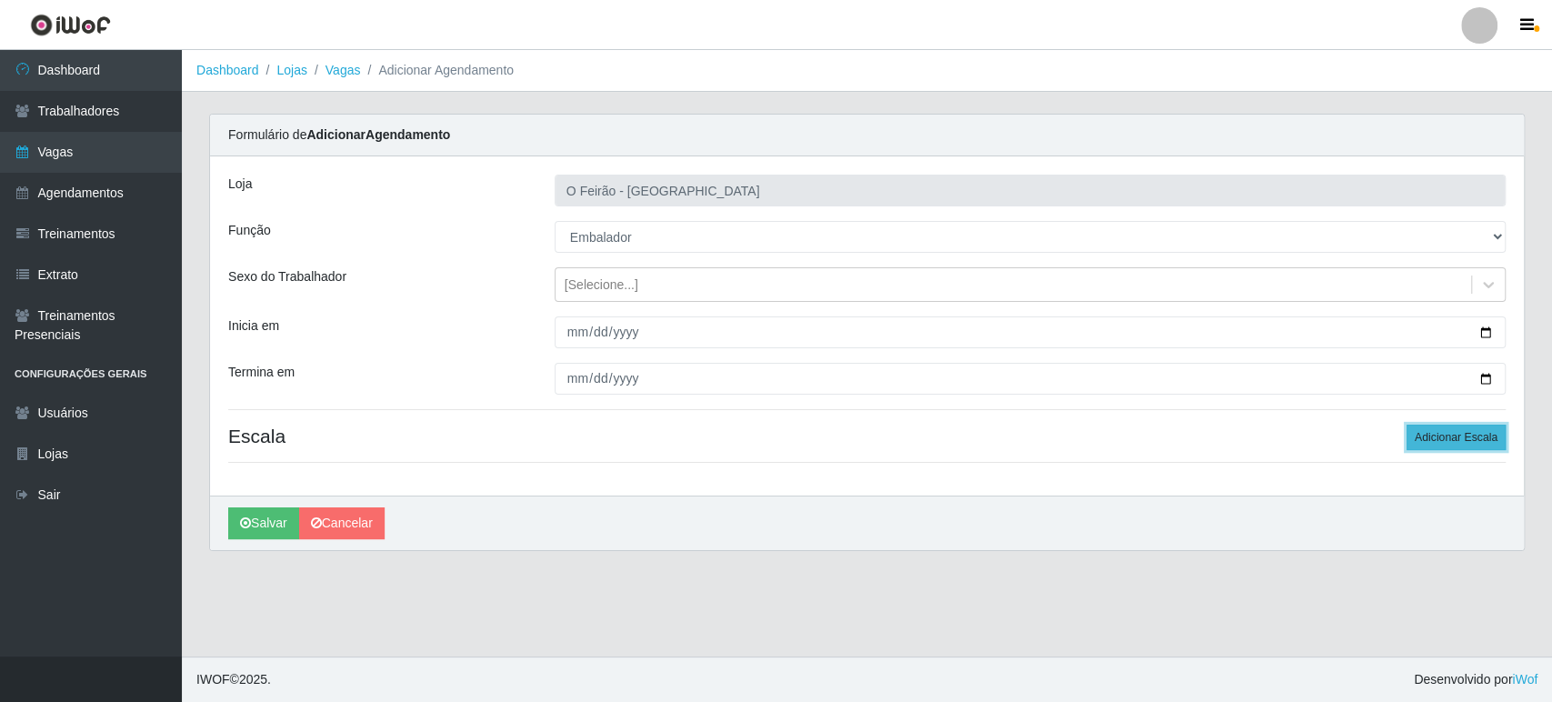
click at [1490, 444] on button "Adicionar Escala" at bounding box center [1456, 437] width 99 height 25
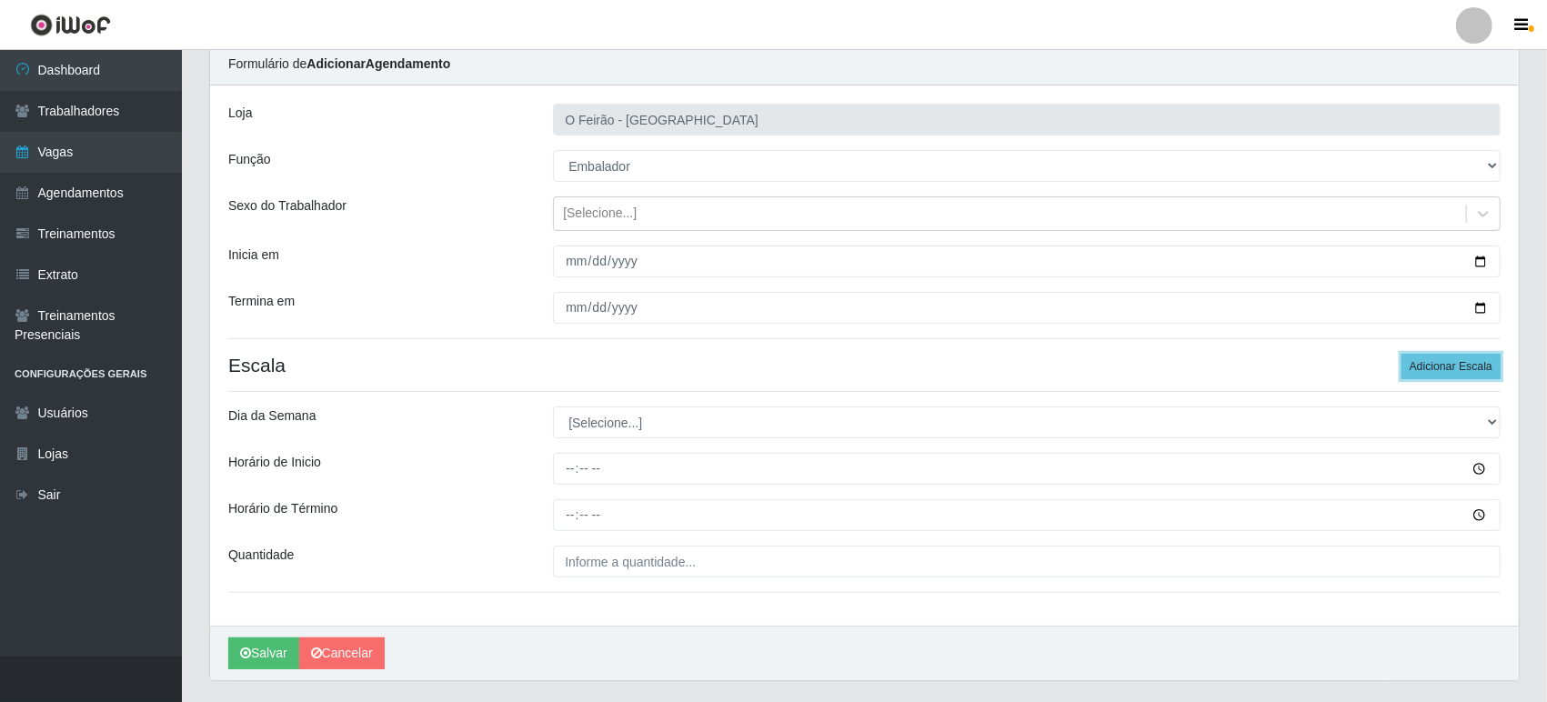
scroll to position [116, 0]
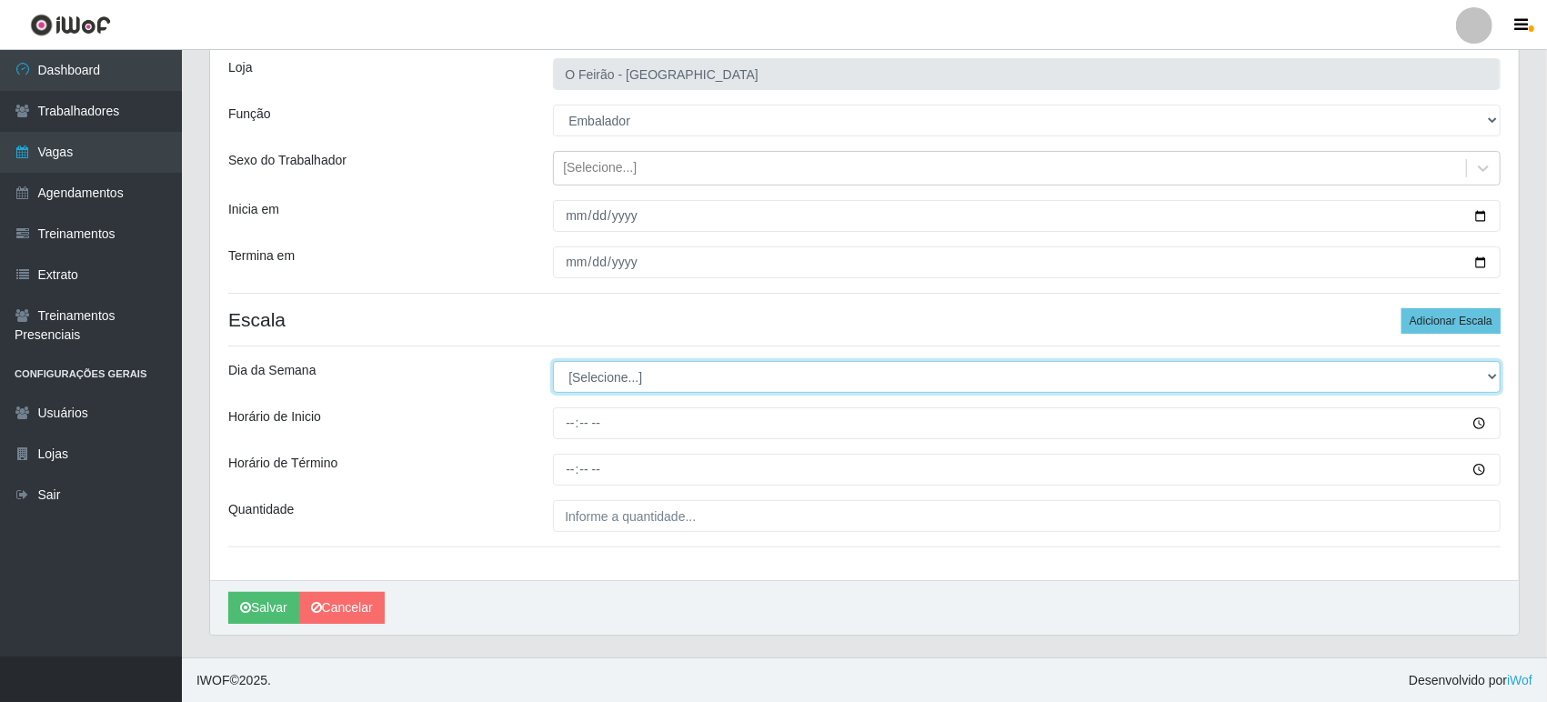
click at [648, 384] on select "[Selecione...] Segunda Terça Quarta Quinta Sexta Sábado Domingo" at bounding box center [1027, 377] width 948 height 32
select select "6"
click at [553, 361] on select "[Selecione...] Segunda Terça Quarta Quinta Sexta Sábado Domingo" at bounding box center [1027, 377] width 948 height 32
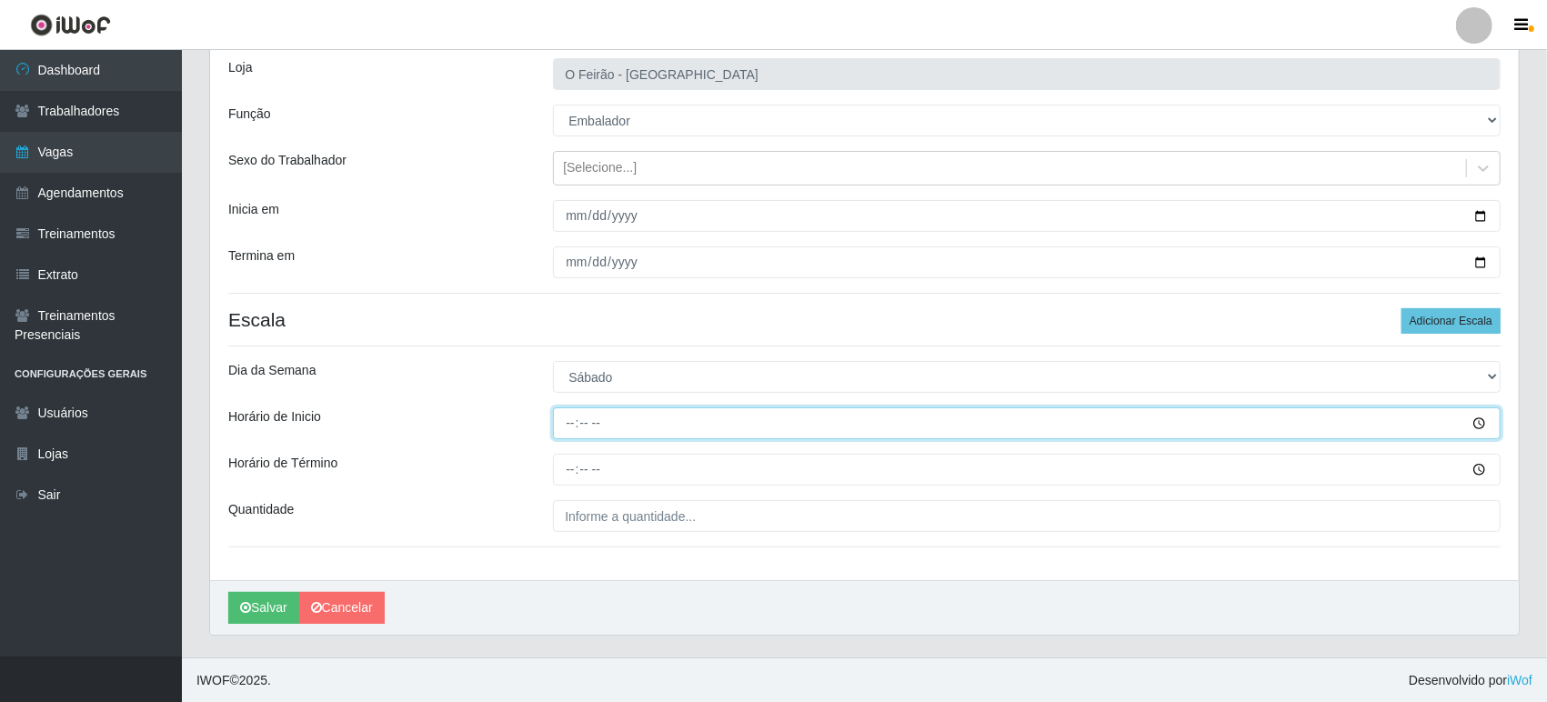
click at [625, 428] on input "Horário de Inicio" at bounding box center [1027, 423] width 948 height 32
type input "14:00"
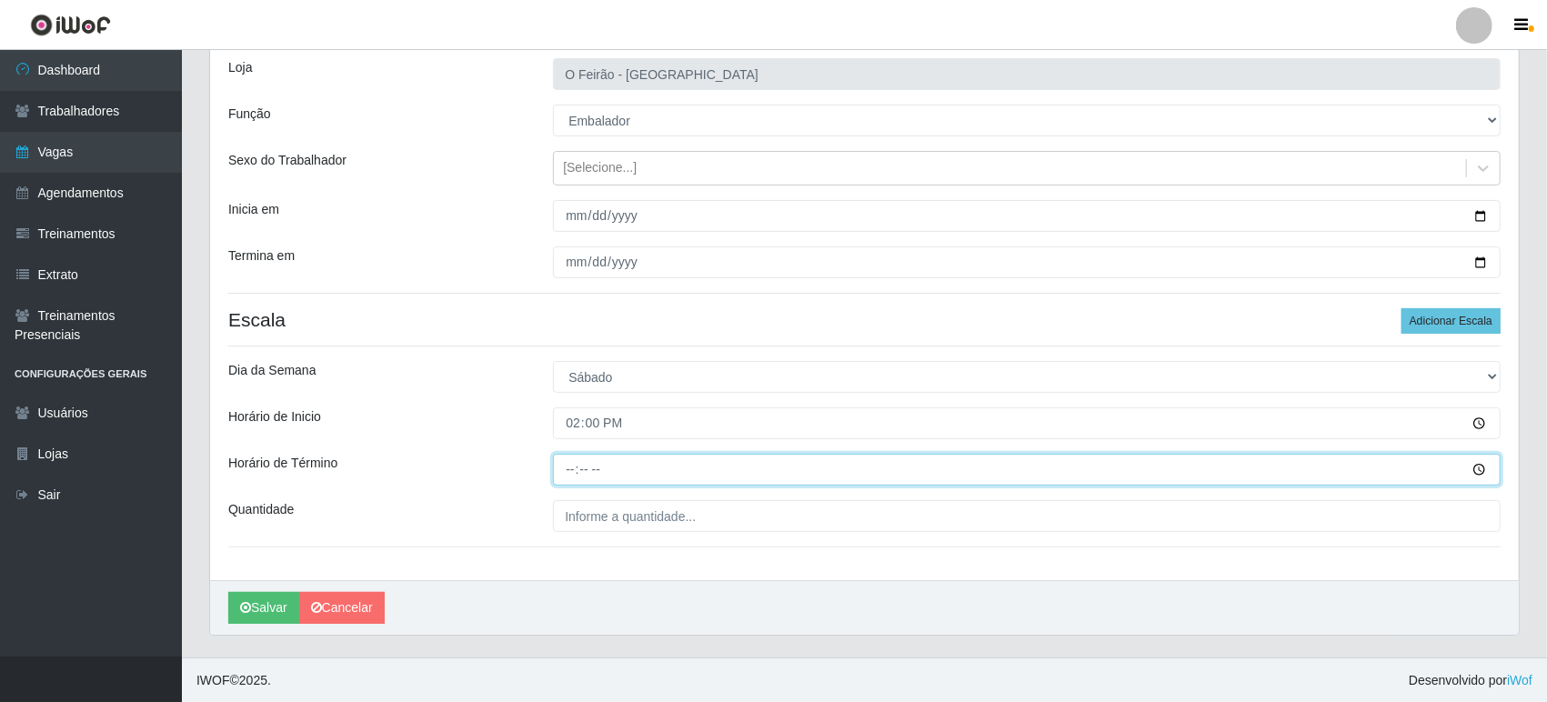
click at [608, 476] on input "Horário de Término" at bounding box center [1027, 470] width 948 height 32
type input "20:00"
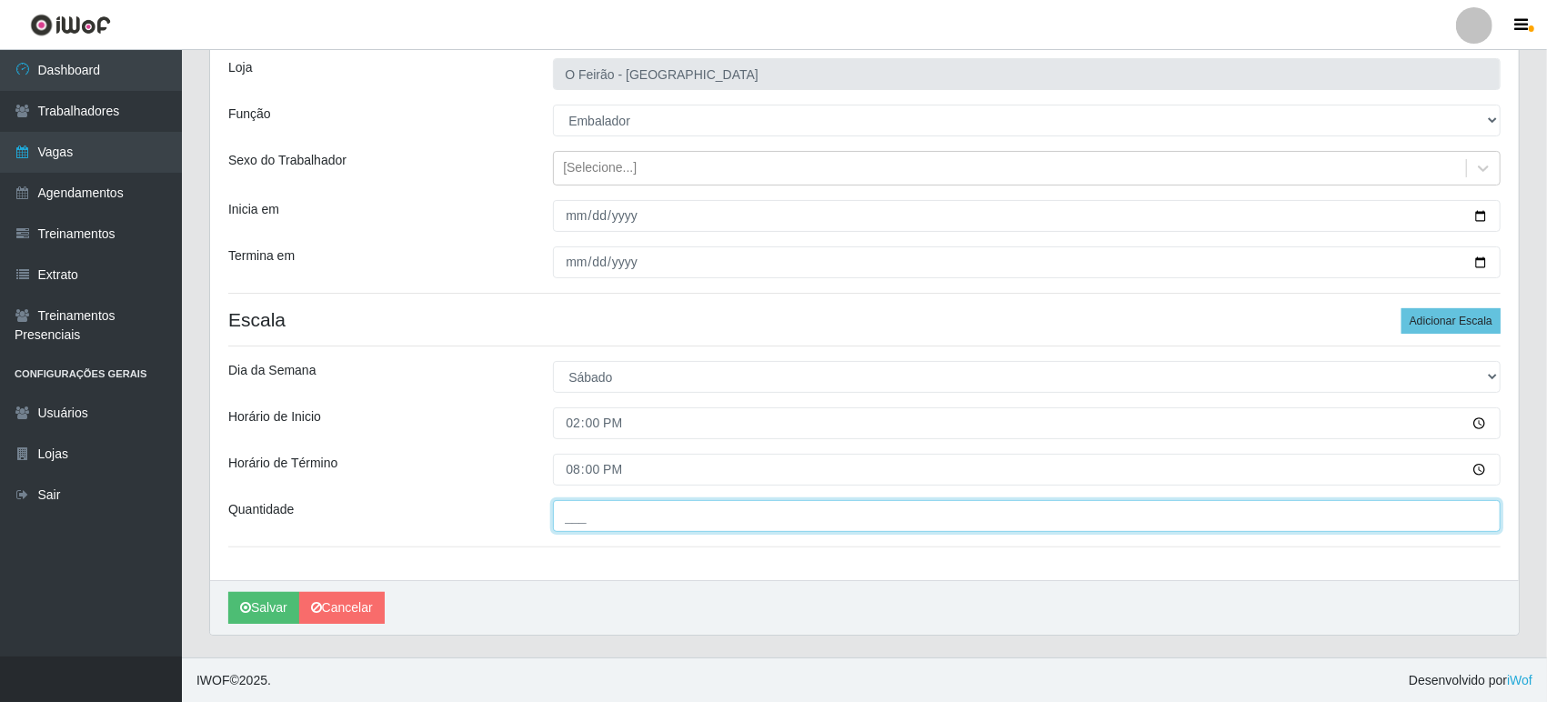
click at [600, 515] on input "___" at bounding box center [1027, 516] width 948 height 32
type input "1__"
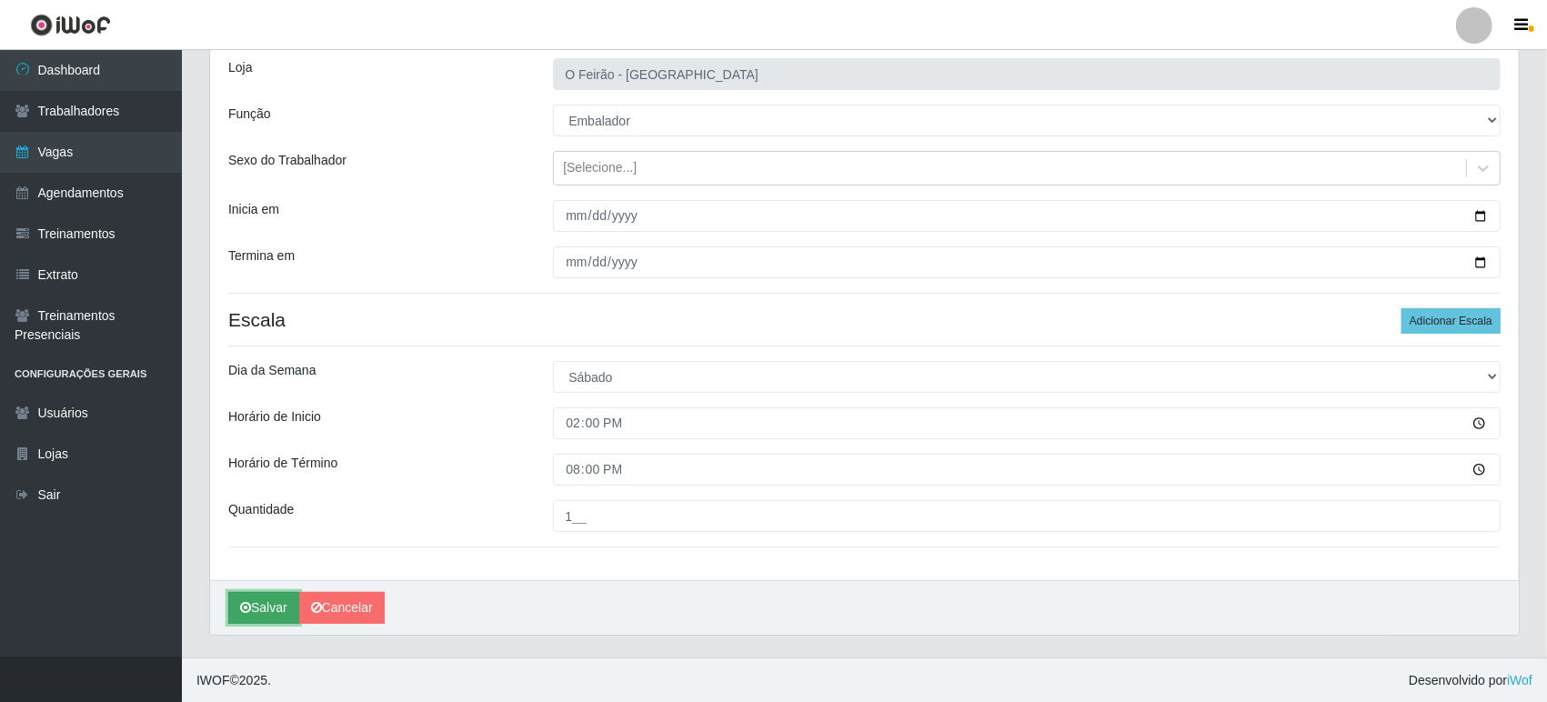
click at [236, 603] on button "Salvar" at bounding box center [263, 608] width 71 height 32
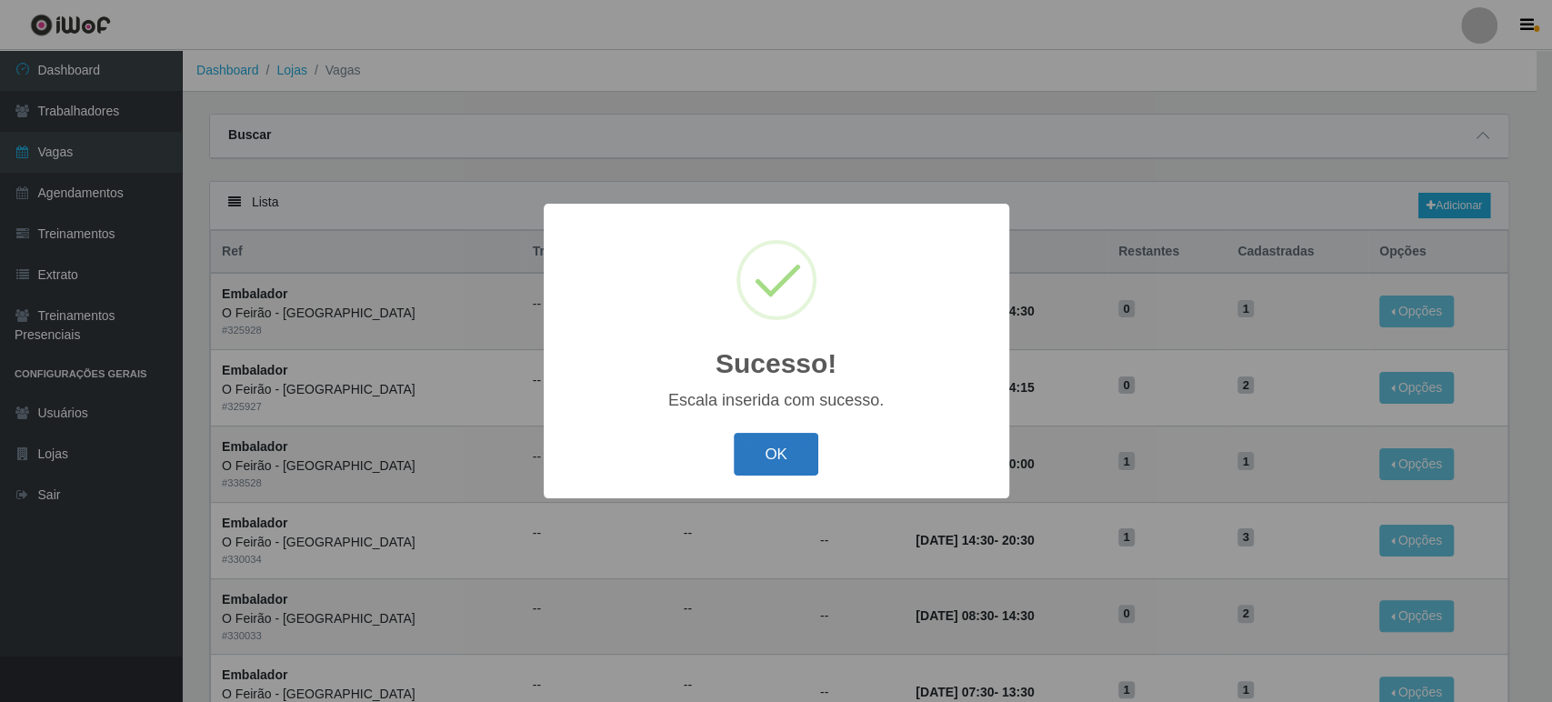
click at [783, 446] on button "OK" at bounding box center [776, 454] width 85 height 43
